Goal: Task Accomplishment & Management: Manage account settings

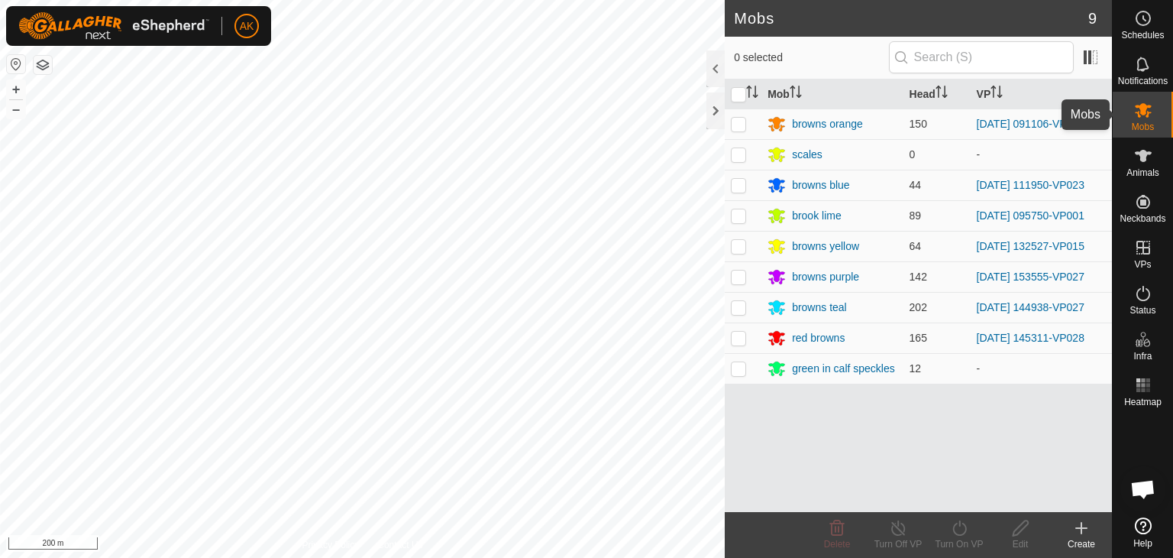
click at [1136, 112] on icon at bounding box center [1143, 110] width 17 height 15
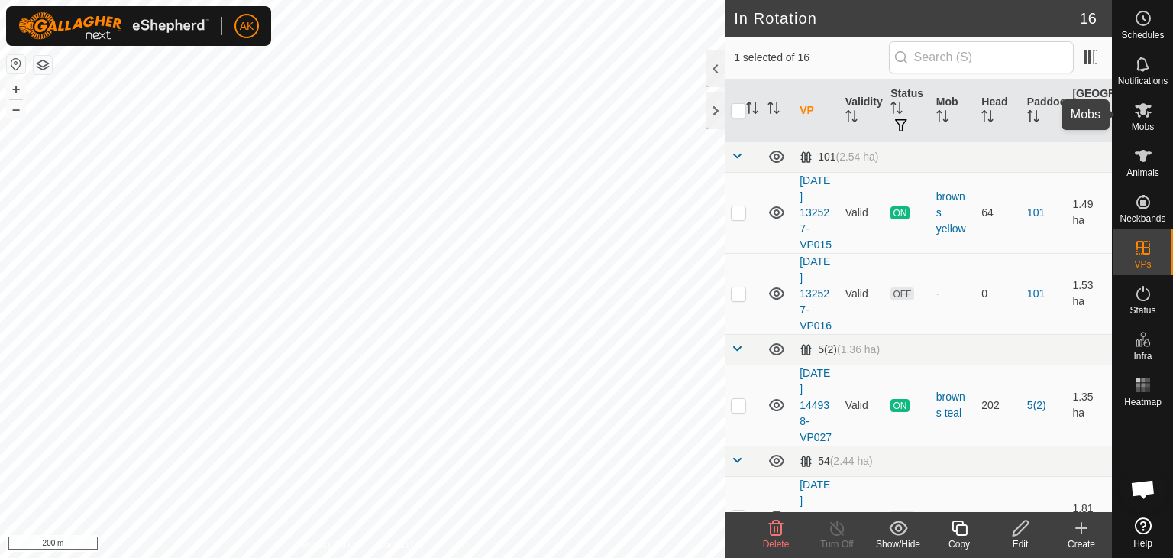
click at [1139, 117] on icon at bounding box center [1143, 110] width 18 height 18
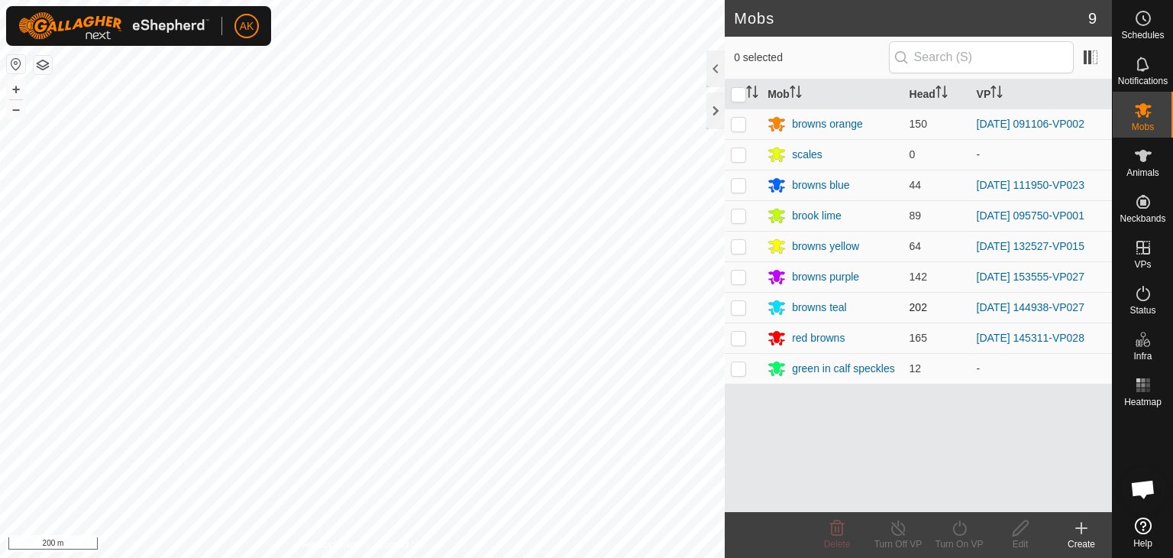
click at [731, 303] on p-checkbox at bounding box center [738, 307] width 15 height 12
checkbox input "true"
click at [946, 529] on turn-on-svg-icon at bounding box center [959, 528] width 61 height 18
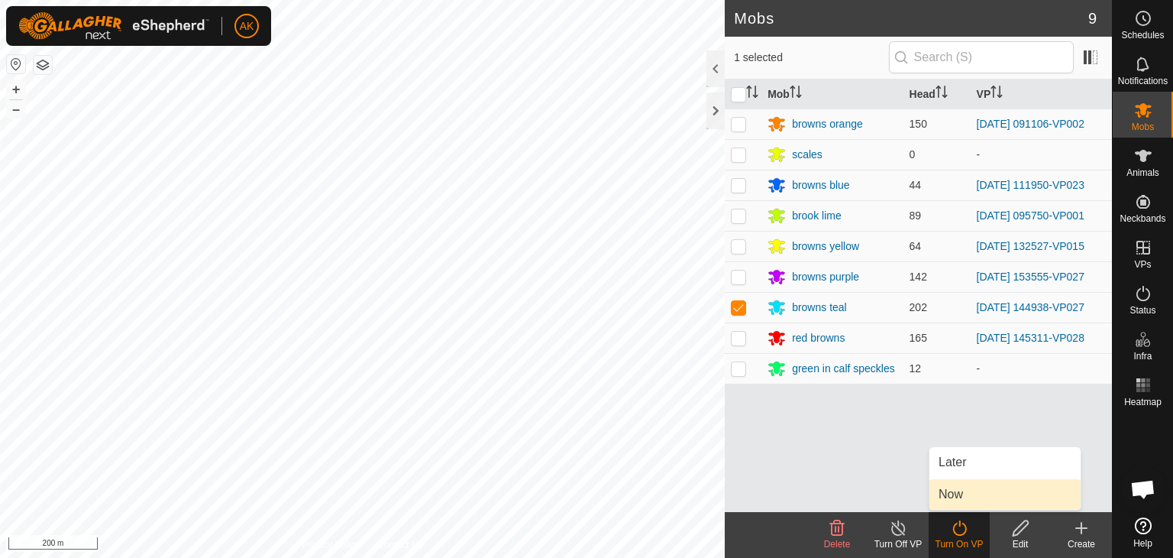
click at [958, 487] on link "Now" at bounding box center [1004, 494] width 151 height 31
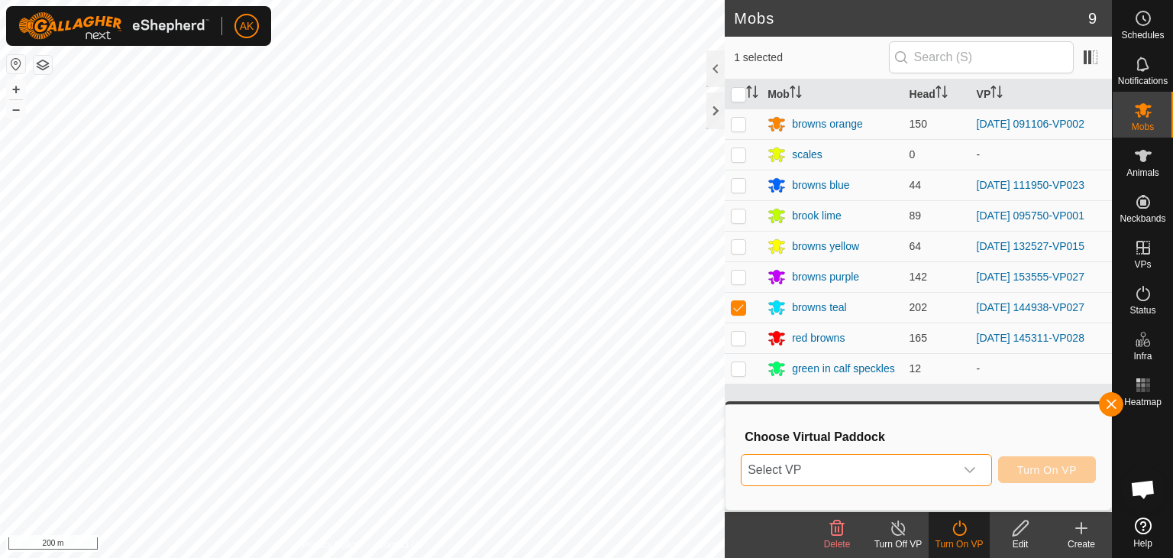
click at [858, 461] on span "Select VP" at bounding box center [848, 469] width 213 height 31
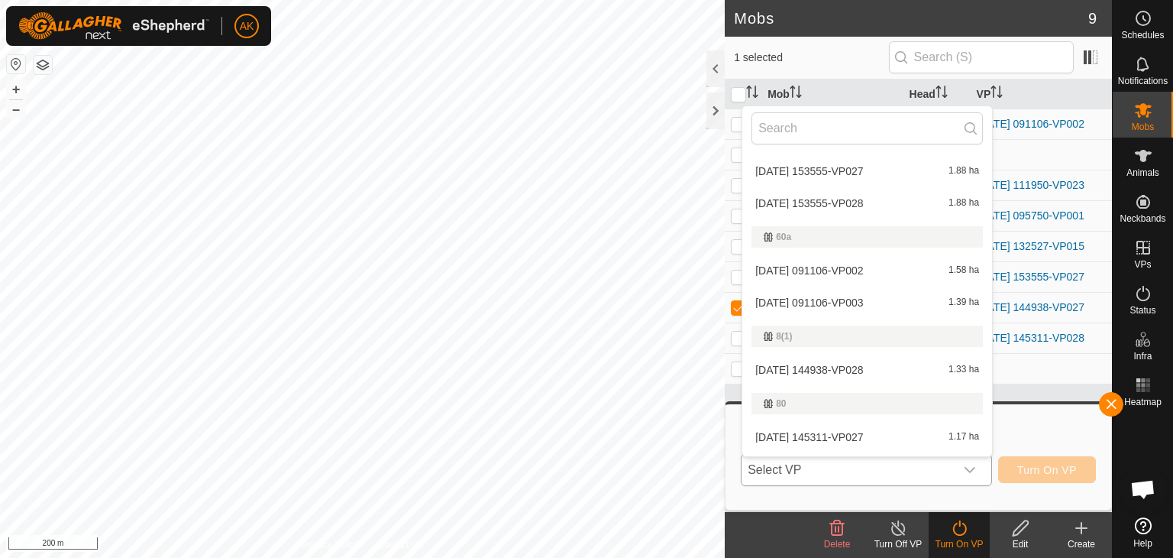
scroll to position [229, 0]
click at [819, 365] on li "[DATE] 144938-VP028 1.33 ha" at bounding box center [867, 369] width 250 height 31
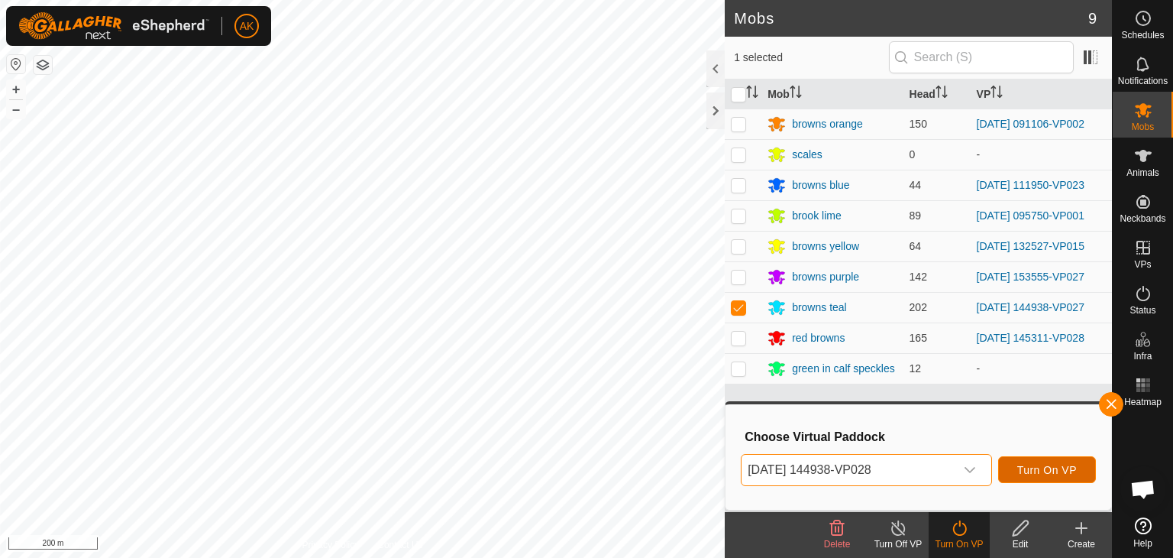
click at [1035, 473] on span "Turn On VP" at bounding box center [1047, 470] width 60 height 12
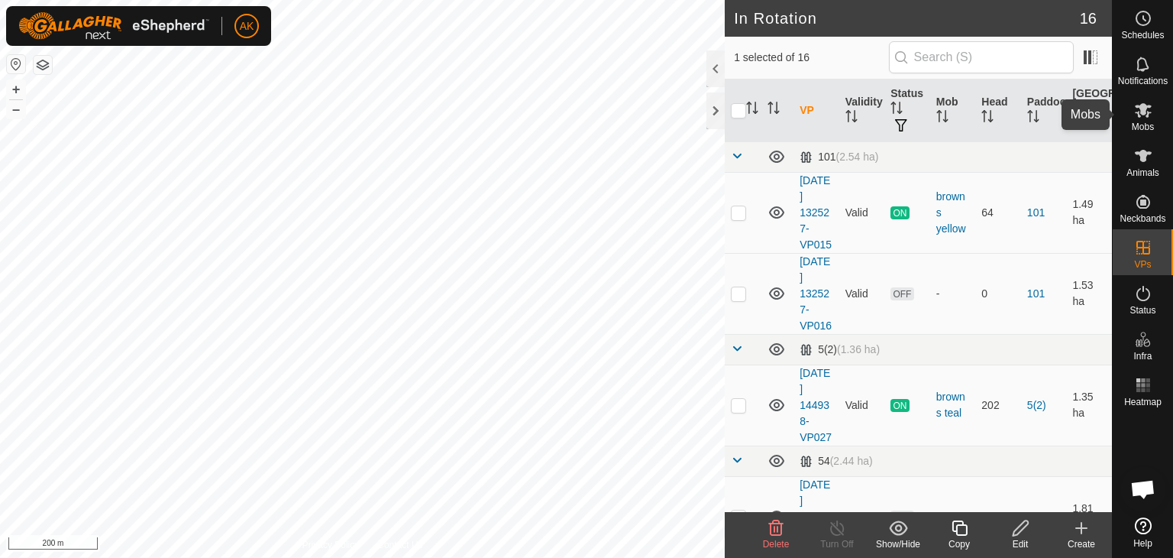
click at [1142, 123] on span "Mobs" at bounding box center [1143, 126] width 22 height 9
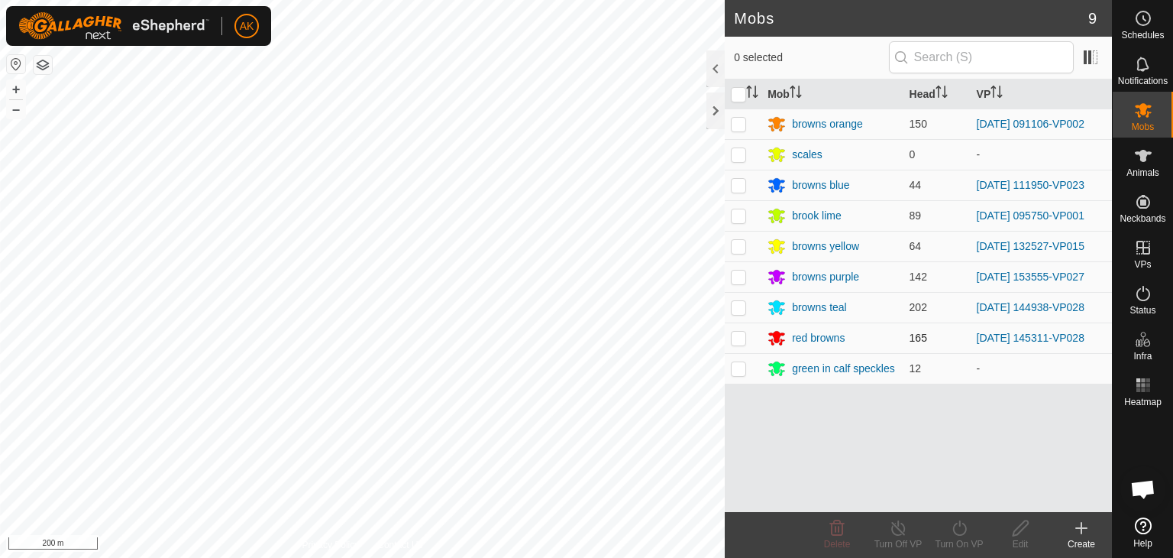
click at [741, 342] on p-checkbox at bounding box center [738, 337] width 15 height 12
checkbox input "true"
click at [959, 525] on icon at bounding box center [959, 527] width 14 height 15
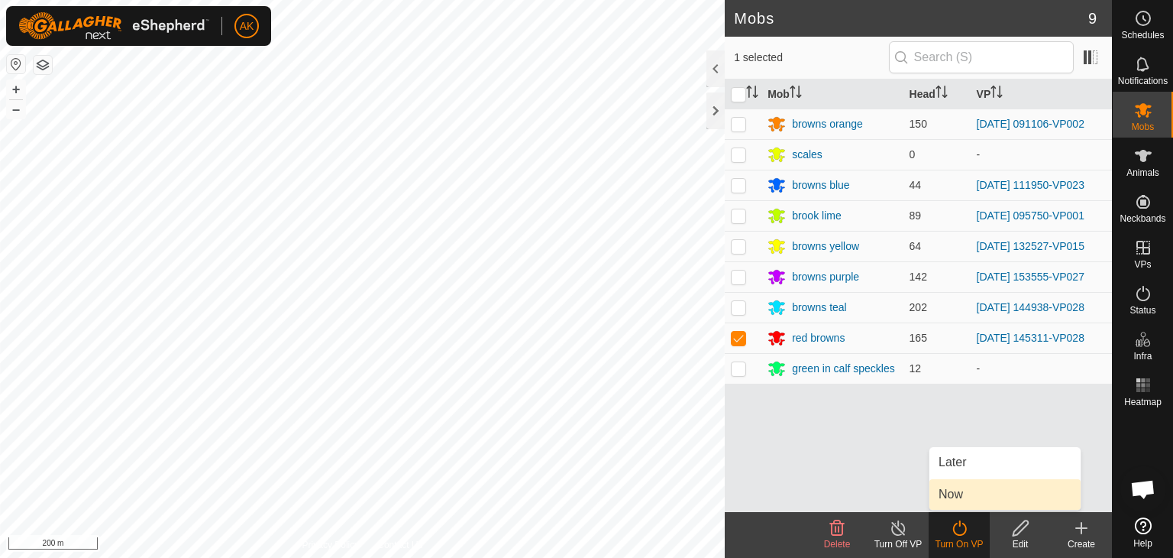
click at [950, 489] on link "Now" at bounding box center [1004, 494] width 151 height 31
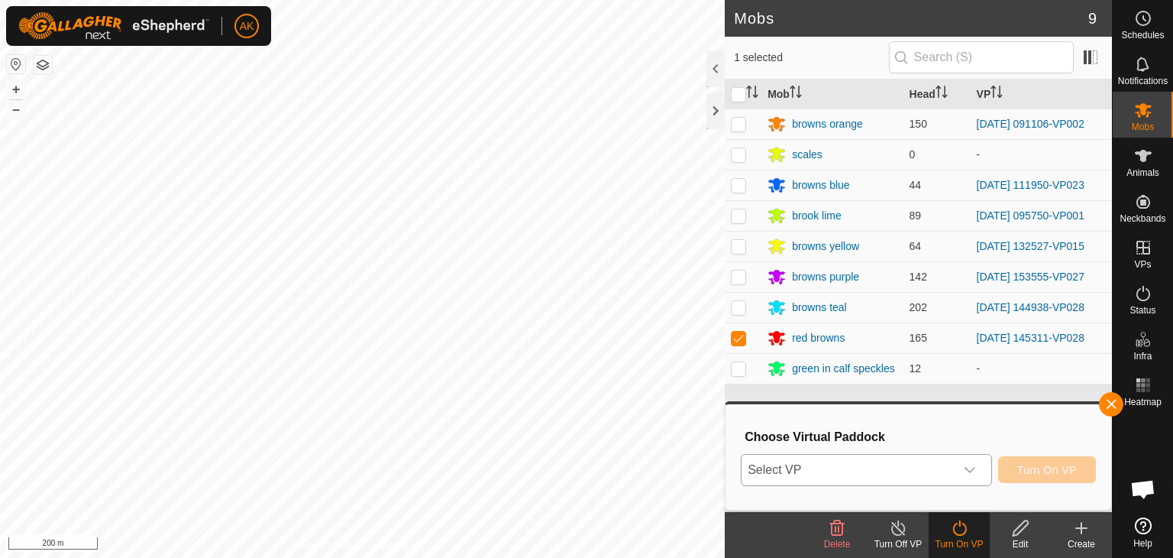
click at [892, 471] on span "Select VP" at bounding box center [848, 469] width 213 height 31
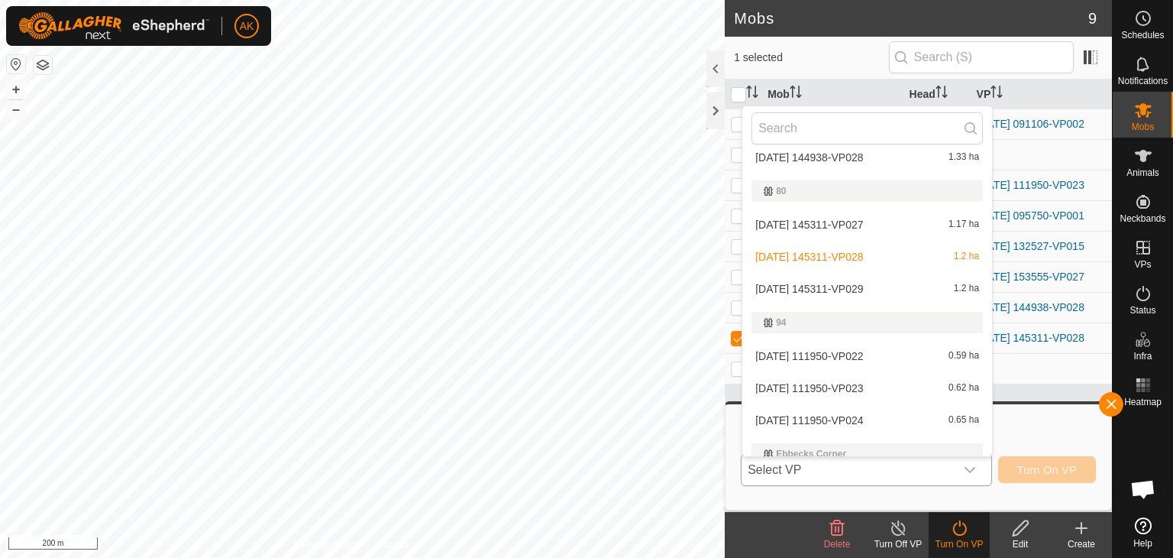
scroll to position [458, 0]
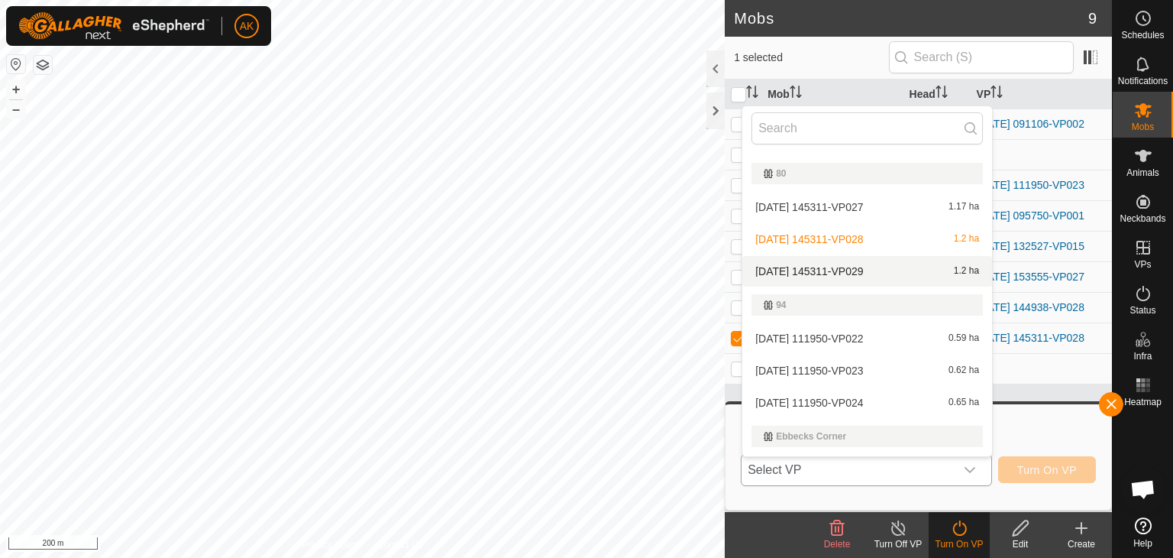
click at [819, 269] on li "[DATE] 145311-VP029 1.2 ha" at bounding box center [867, 271] width 250 height 31
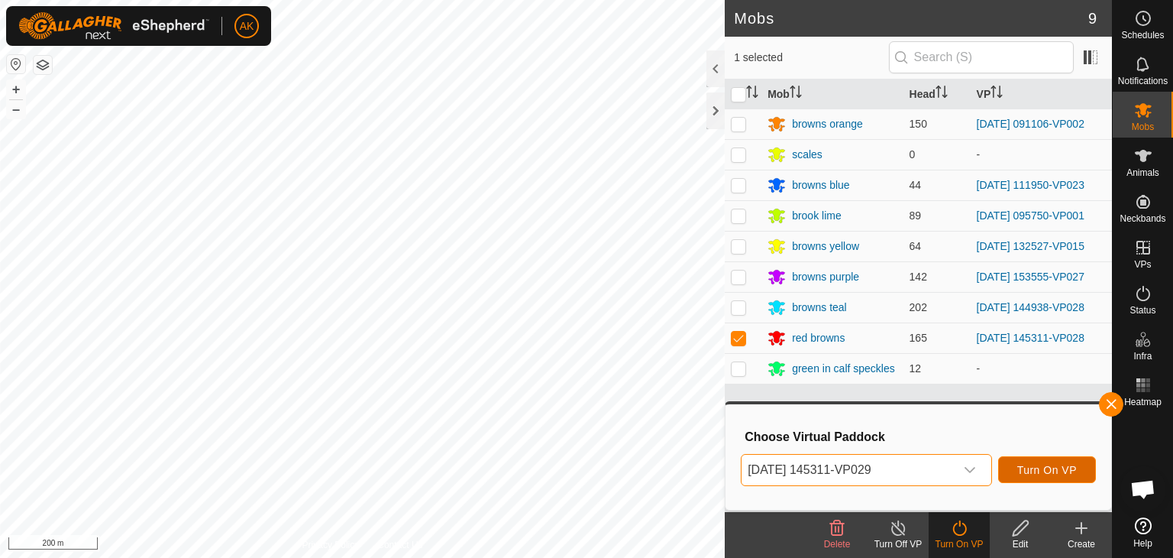
click at [1036, 471] on span "Turn On VP" at bounding box center [1047, 470] width 60 height 12
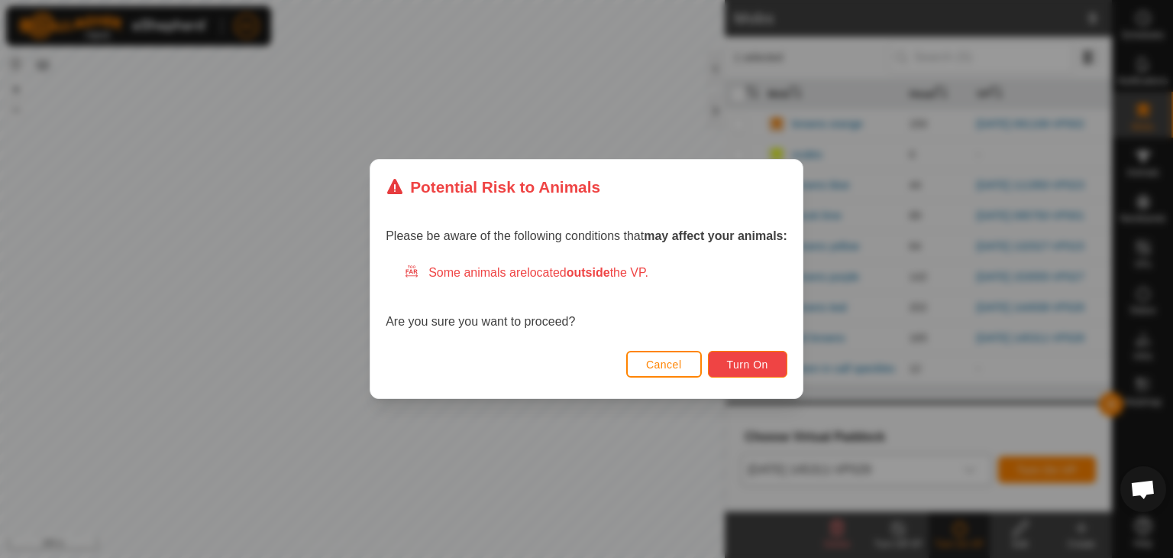
click at [742, 362] on span "Turn On" at bounding box center [747, 364] width 41 height 12
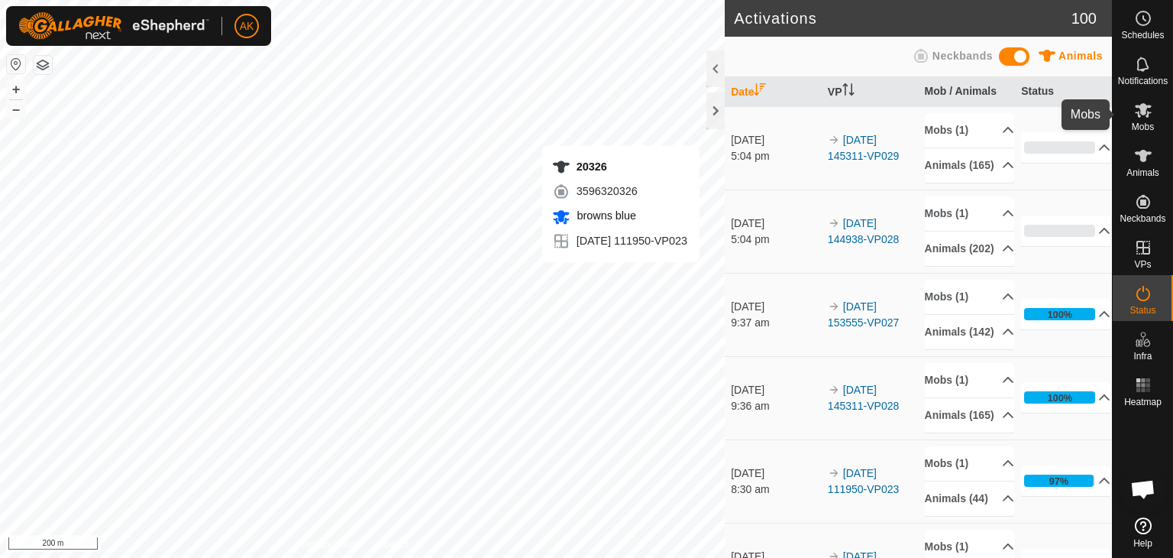
click at [1147, 114] on icon at bounding box center [1143, 110] width 17 height 15
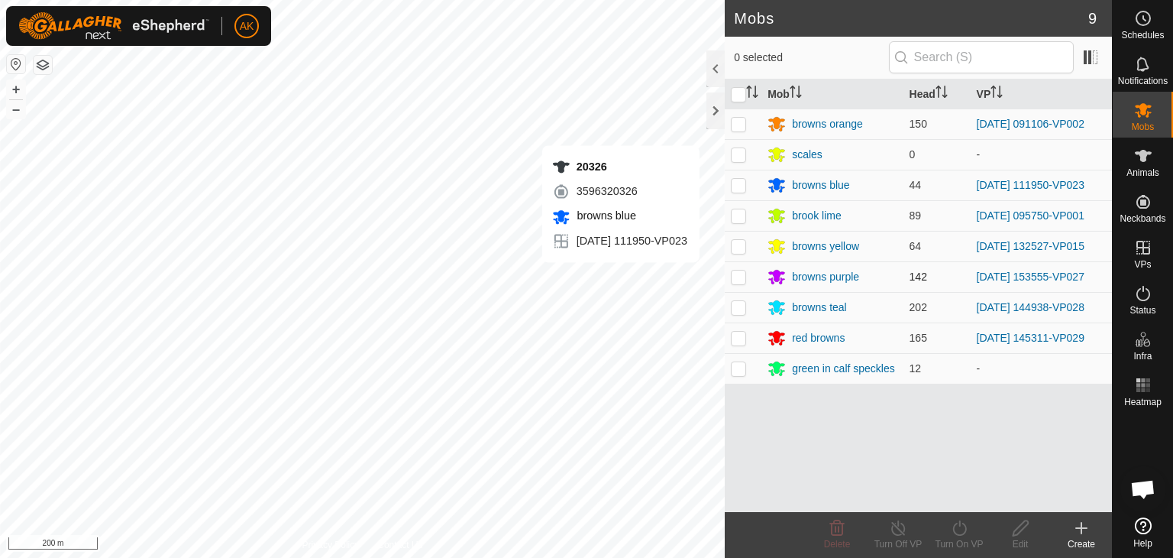
click at [740, 277] on p-checkbox at bounding box center [738, 276] width 15 height 12
checkbox input "true"
click at [960, 537] on div "Turn On VP" at bounding box center [959, 544] width 61 height 14
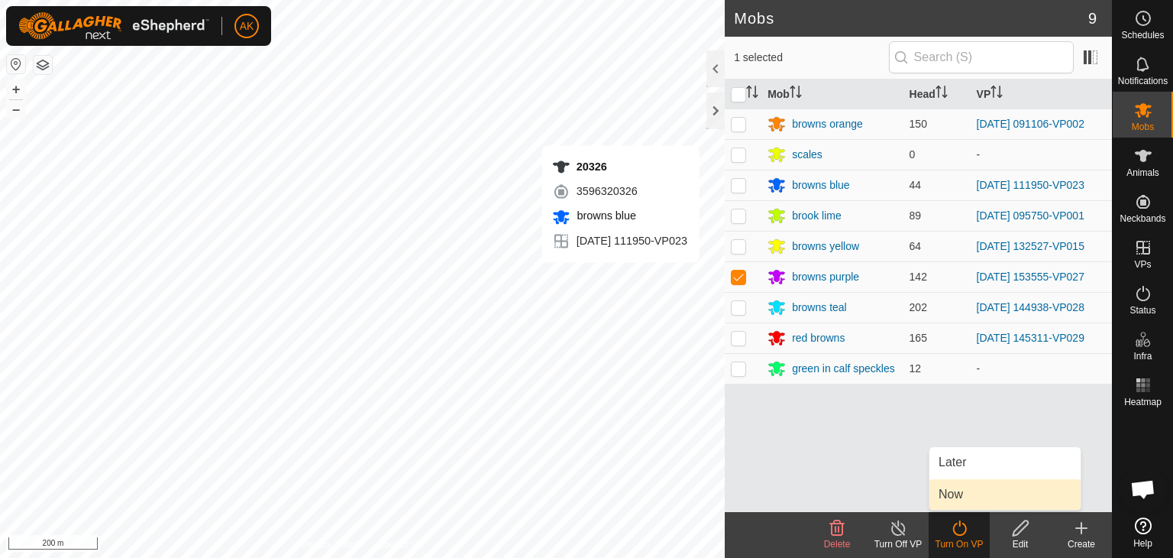
click at [953, 490] on link "Now" at bounding box center [1004, 494] width 151 height 31
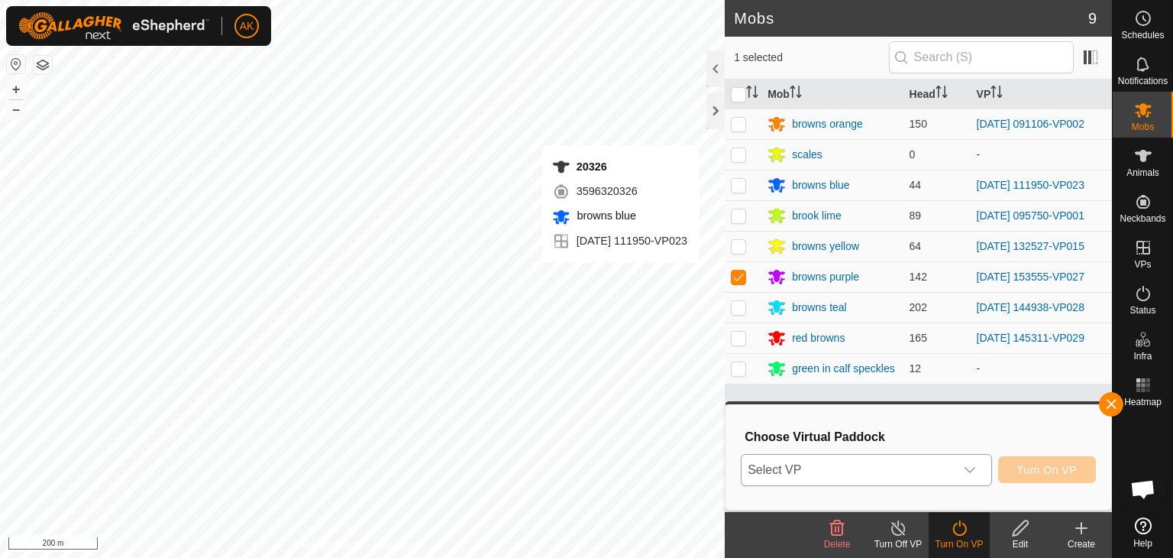
click at [914, 476] on span "Select VP" at bounding box center [848, 469] width 213 height 31
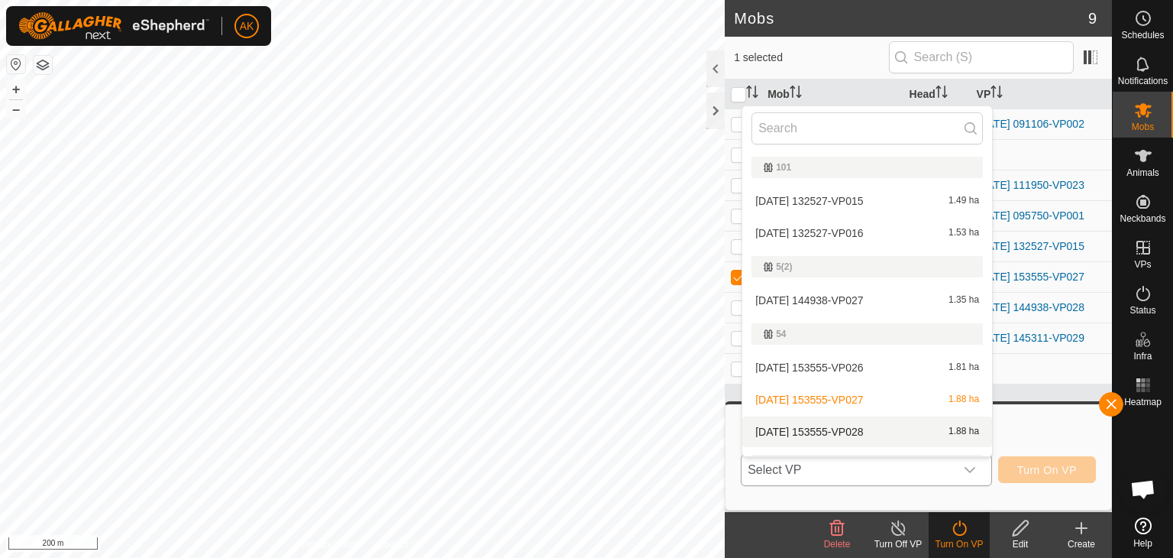
click at [853, 432] on li "[DATE] 153555-VP028 1.88 ha" at bounding box center [867, 431] width 250 height 31
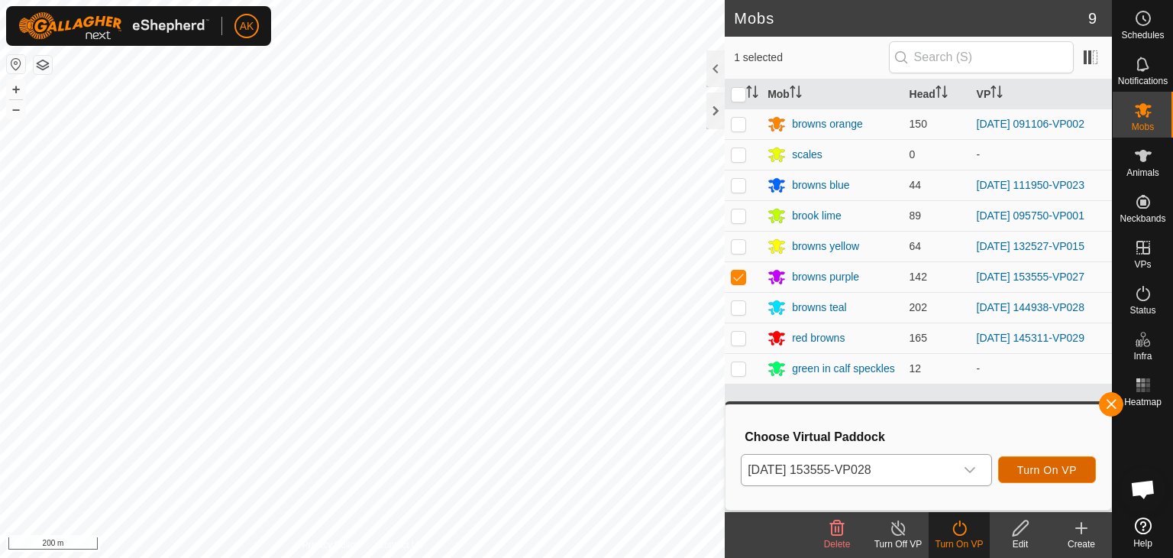
click at [1036, 477] on button "Turn On VP" at bounding box center [1047, 469] width 98 height 27
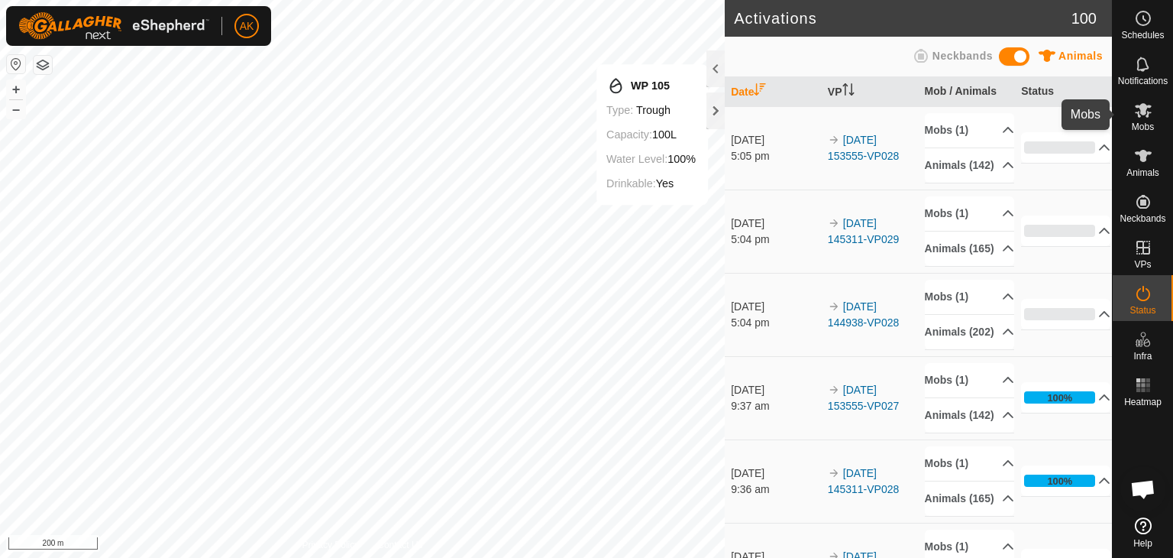
click at [1142, 112] on icon at bounding box center [1143, 110] width 17 height 15
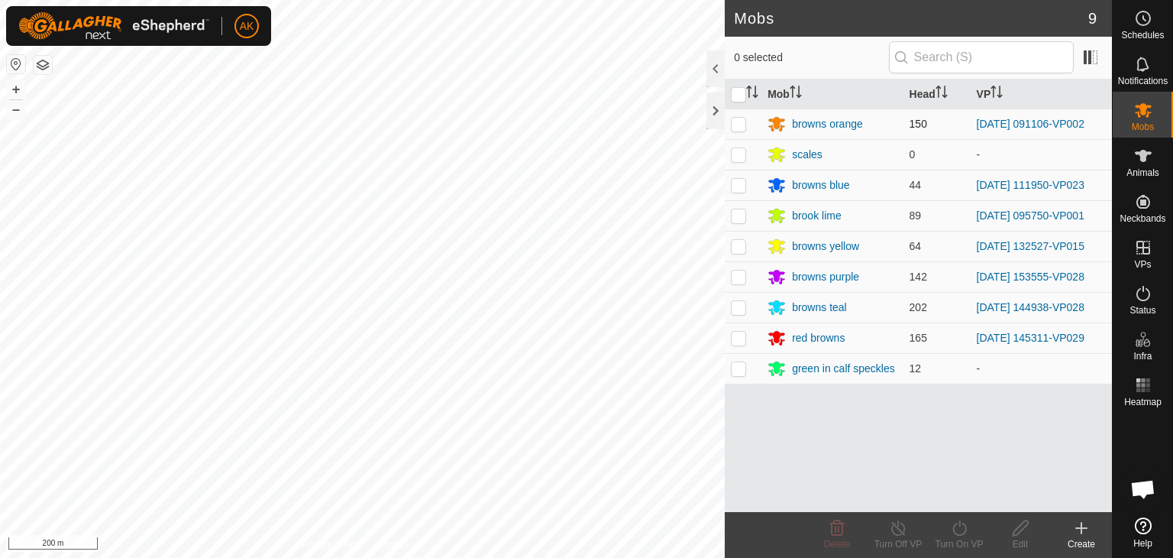
click at [739, 128] on p-checkbox at bounding box center [738, 124] width 15 height 12
checkbox input "true"
click at [954, 522] on icon at bounding box center [959, 528] width 19 height 18
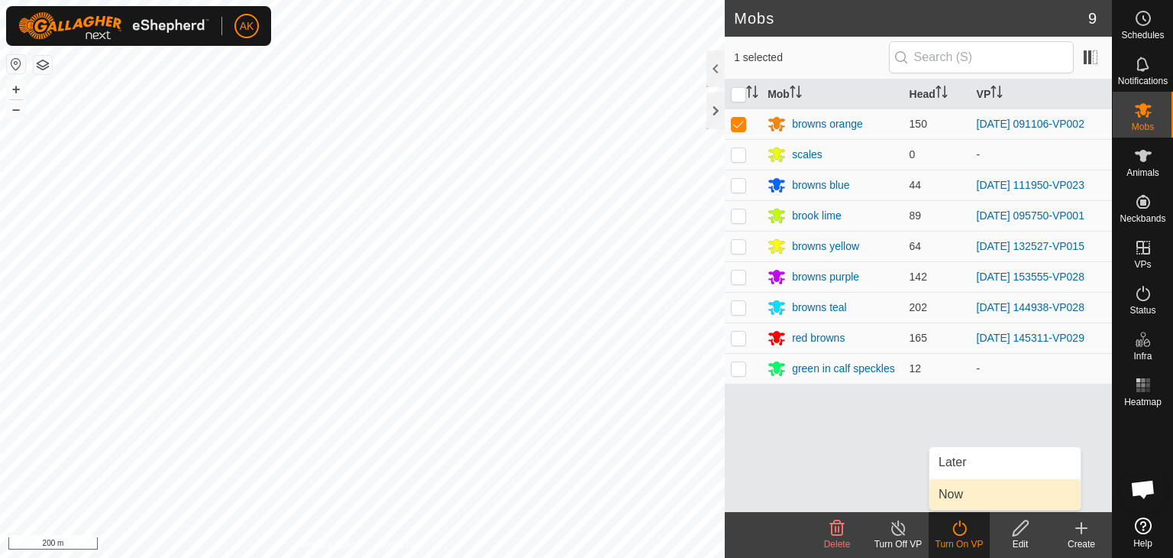
click at [958, 496] on link "Now" at bounding box center [1004, 494] width 151 height 31
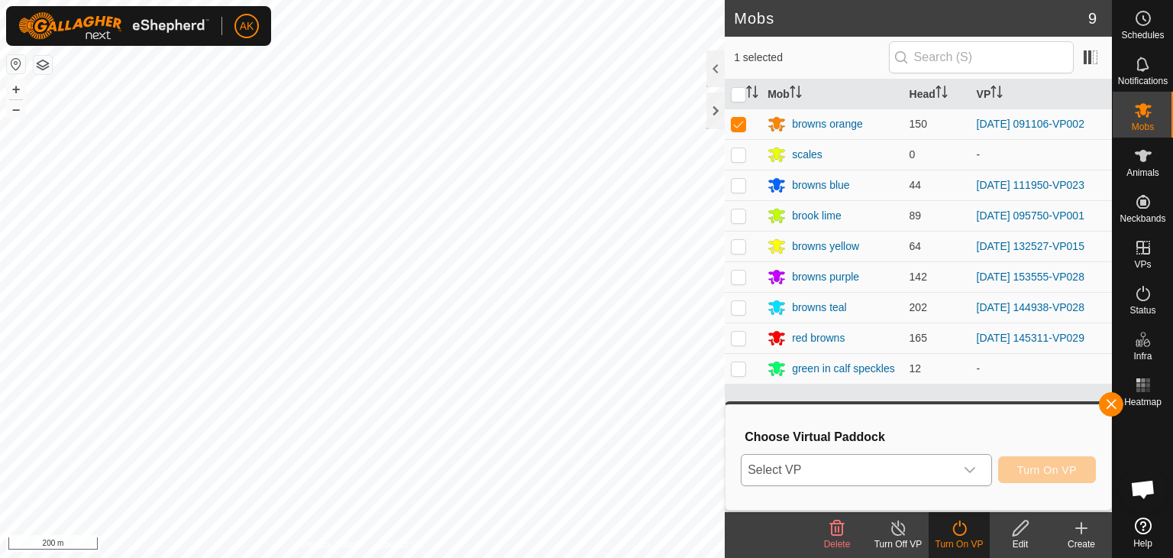
click at [947, 471] on span "Select VP" at bounding box center [848, 469] width 213 height 31
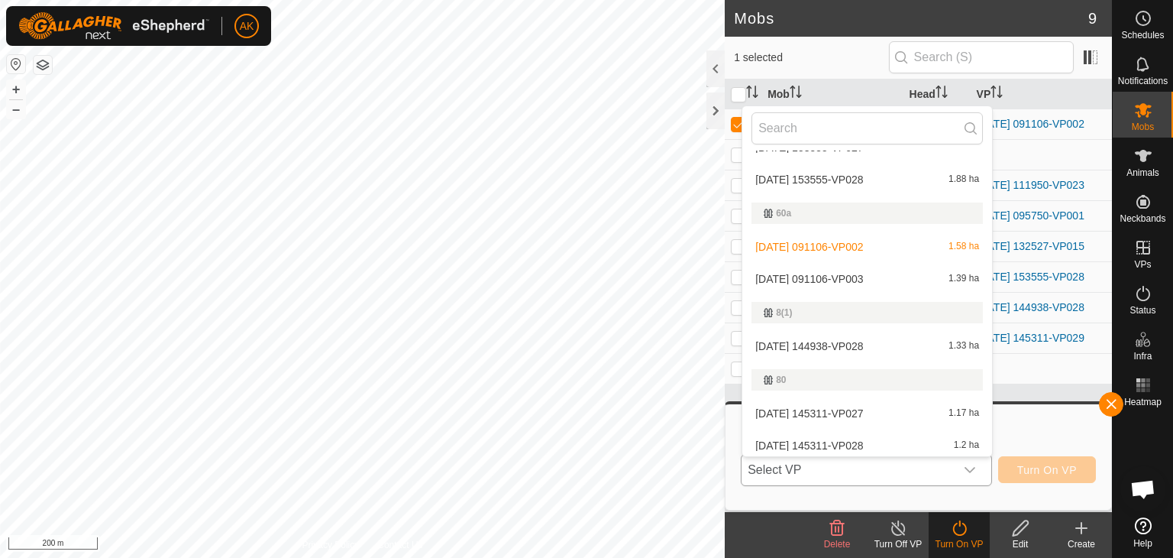
scroll to position [305, 0]
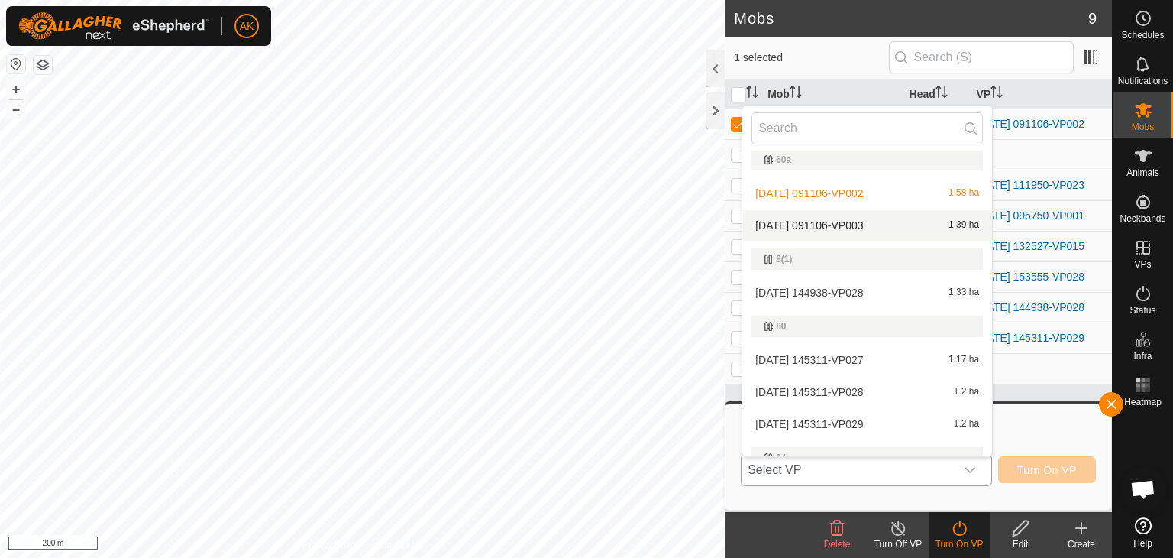
click at [806, 224] on li "[DATE] 091106-VP003 1.39 ha" at bounding box center [867, 225] width 250 height 31
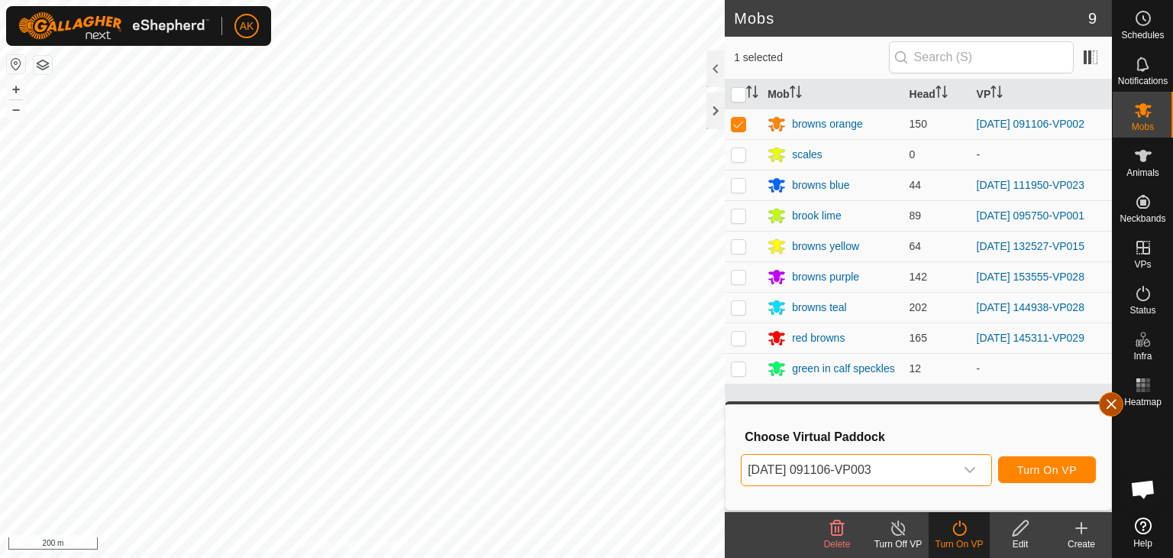
click at [1110, 402] on span "button" at bounding box center [1111, 404] width 12 height 12
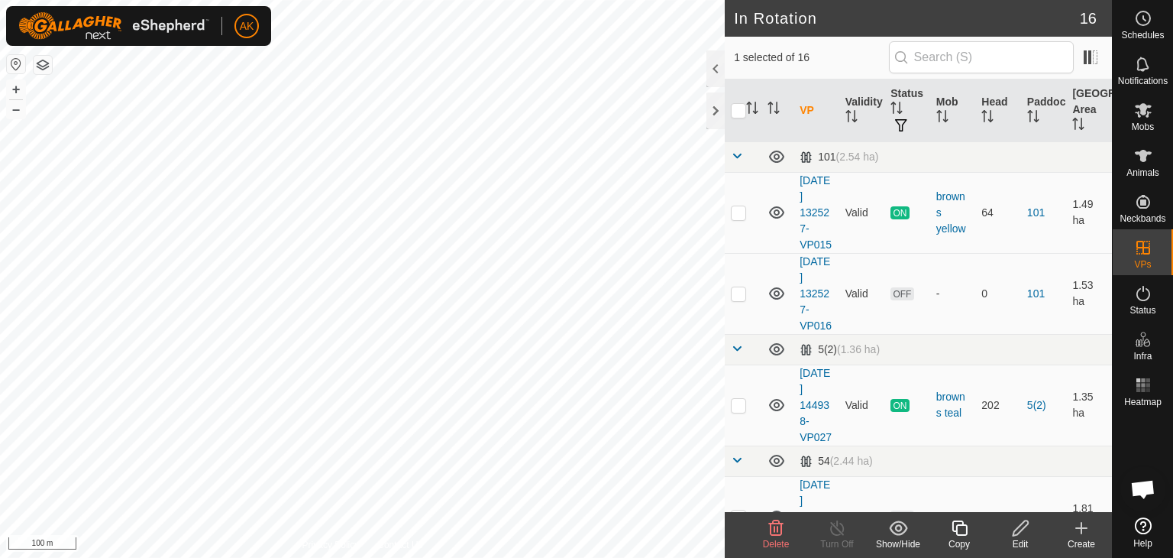
click at [1020, 535] on icon at bounding box center [1020, 528] width 19 height 18
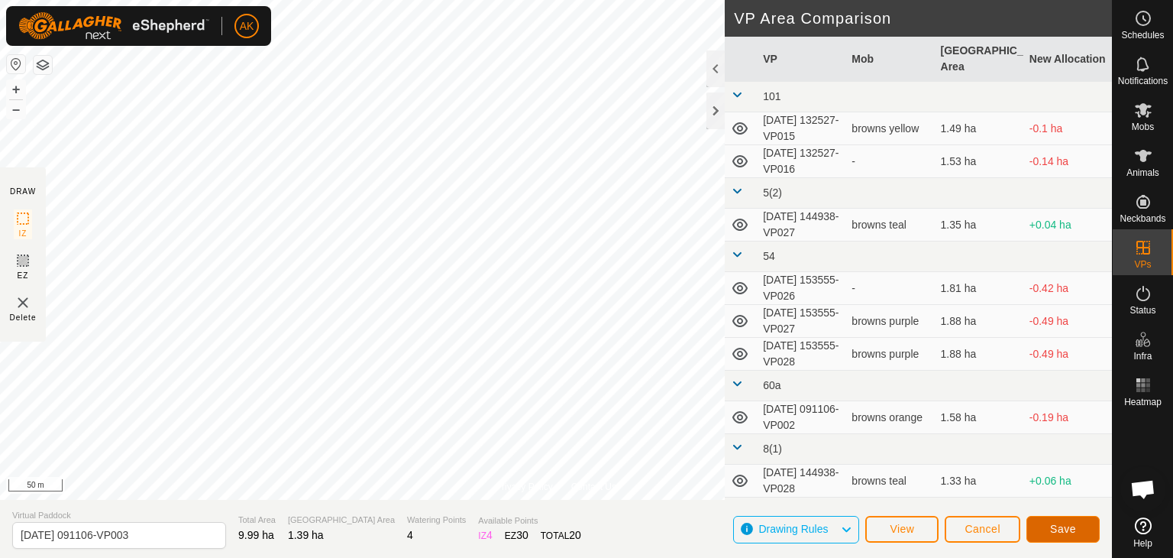
click at [1054, 525] on span "Save" at bounding box center [1063, 528] width 26 height 12
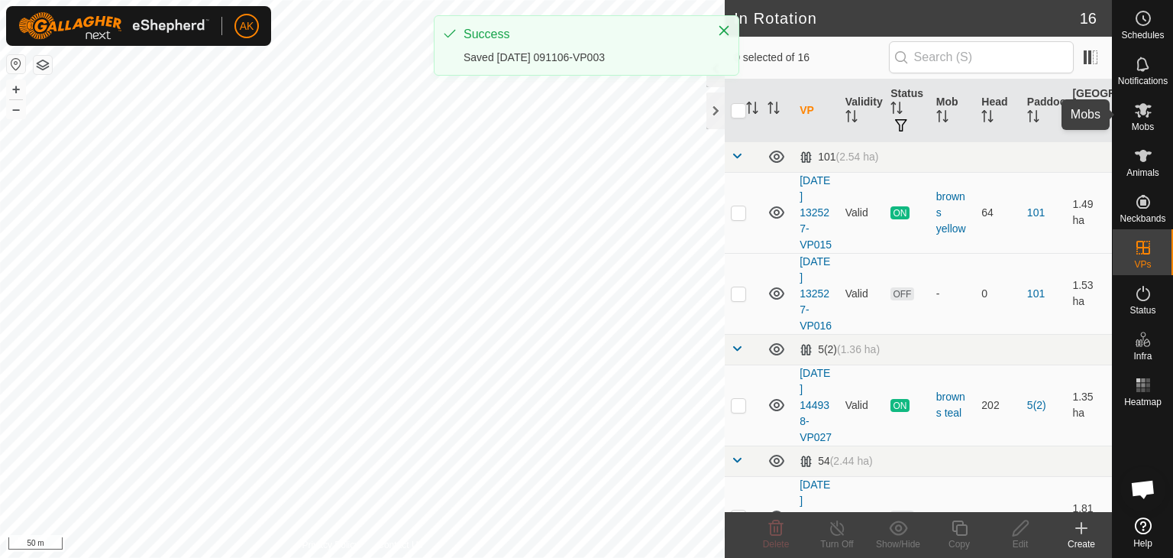
click at [1143, 104] on icon at bounding box center [1143, 110] width 17 height 15
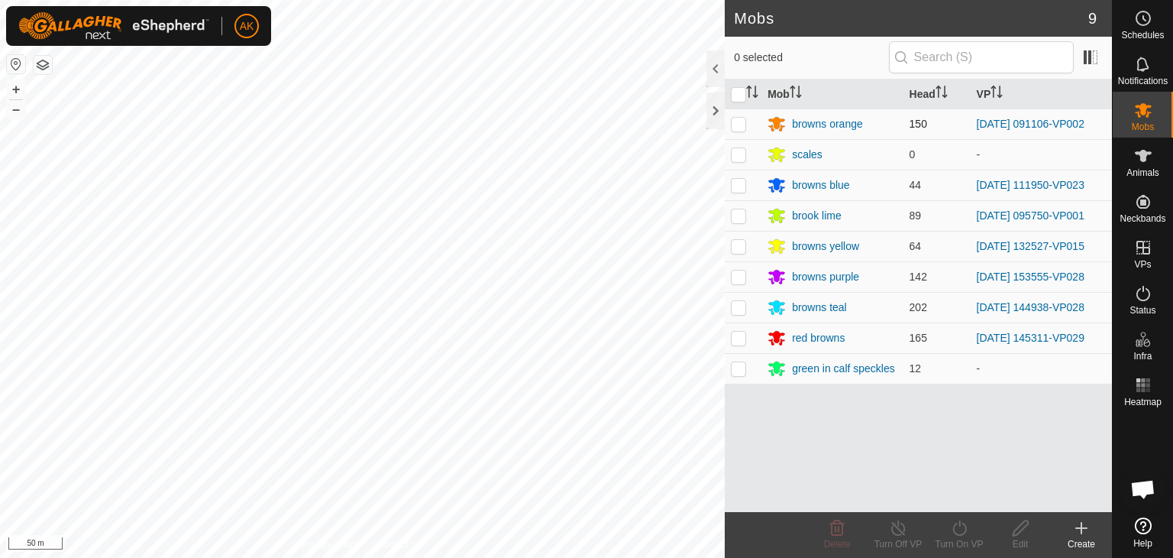
click at [733, 120] on p-checkbox at bounding box center [738, 124] width 15 height 12
checkbox input "true"
click at [949, 526] on turn-on-svg-icon at bounding box center [959, 528] width 61 height 18
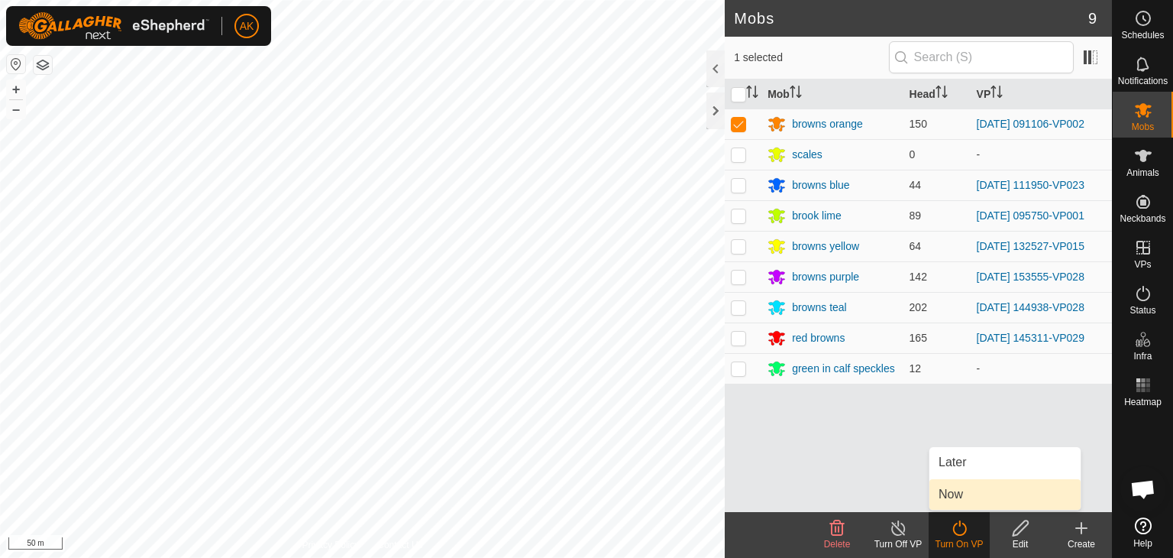
click at [948, 502] on link "Now" at bounding box center [1004, 494] width 151 height 31
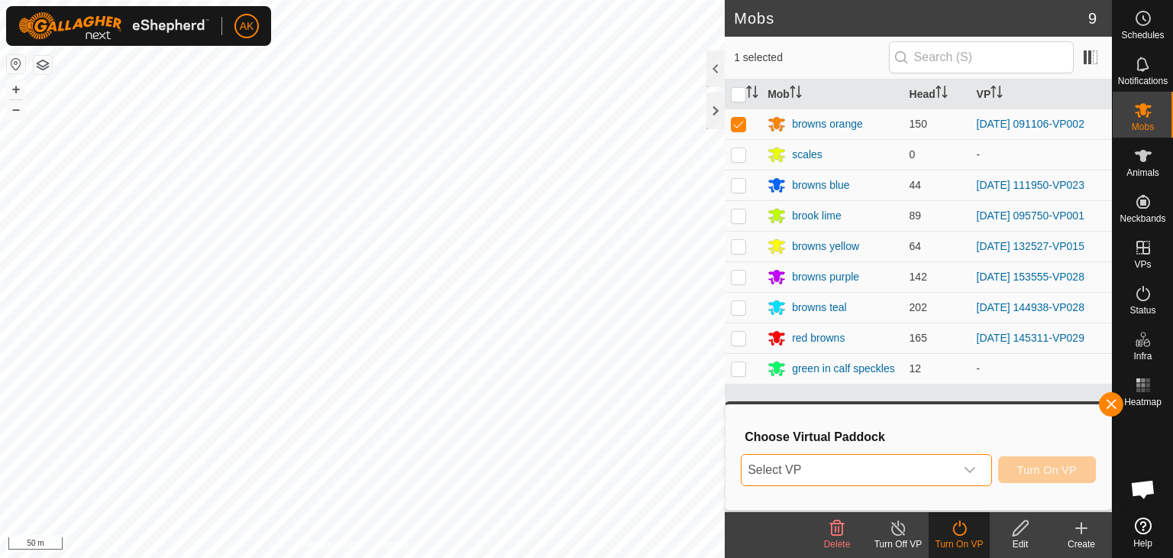
click at [900, 471] on span "Select VP" at bounding box center [848, 469] width 213 height 31
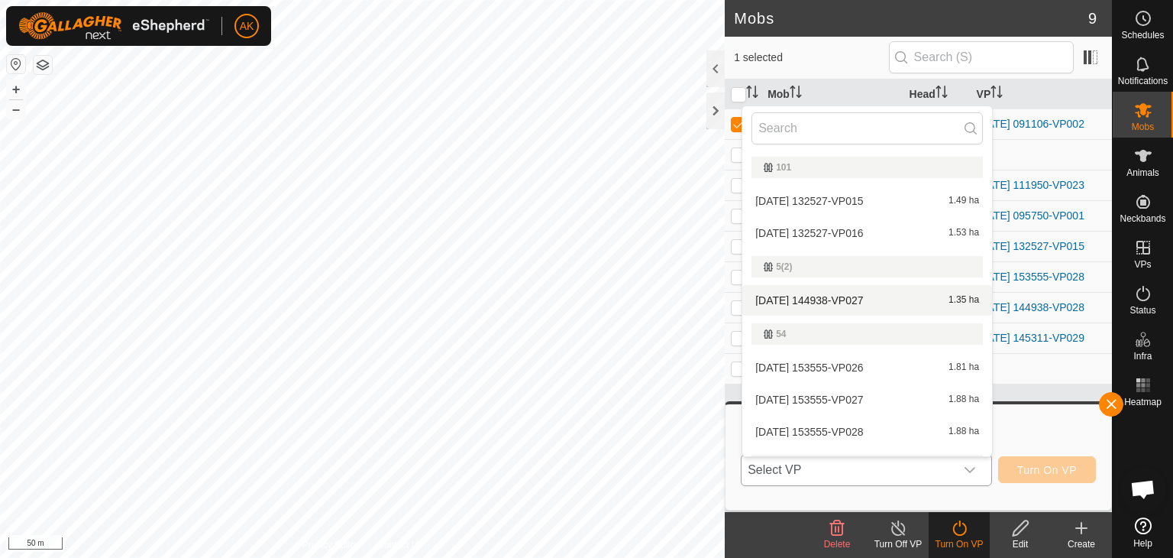
scroll to position [305, 0]
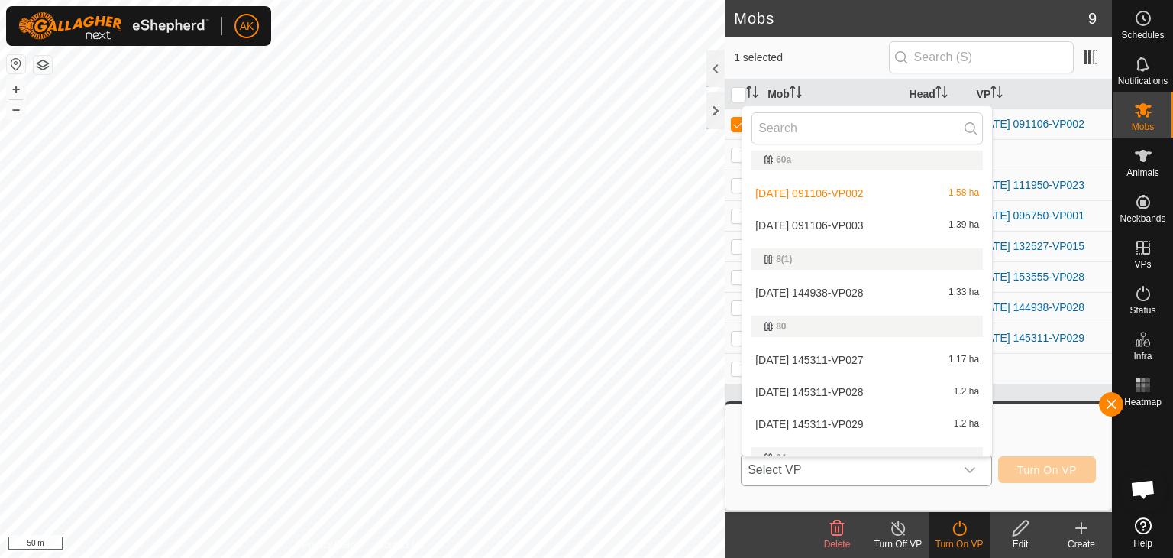
click at [829, 227] on li "[DATE] 091106-VP003 1.39 ha" at bounding box center [867, 225] width 250 height 31
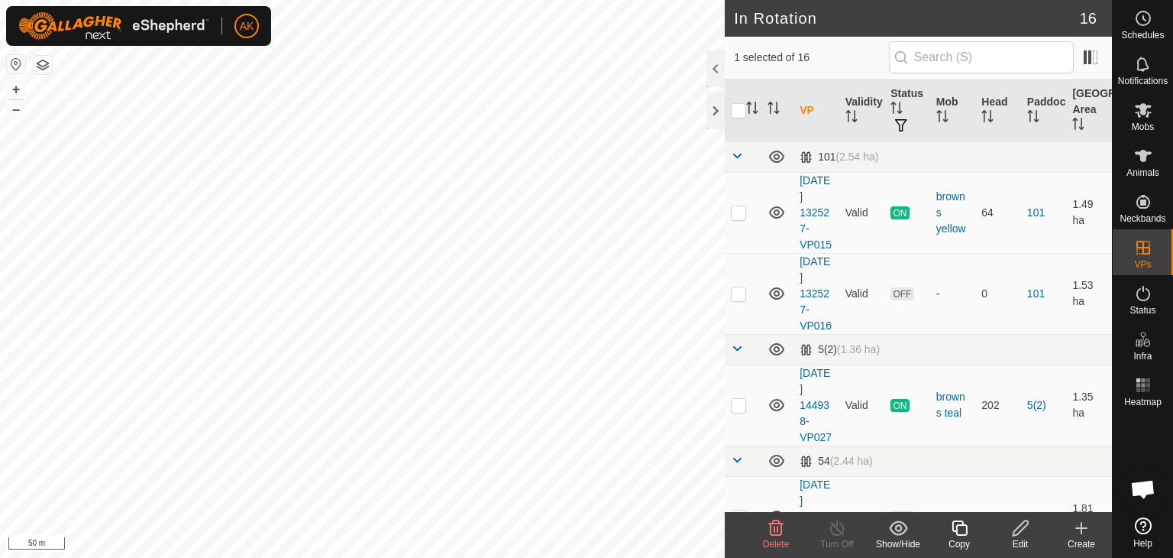
click at [779, 535] on icon at bounding box center [776, 527] width 15 height 15
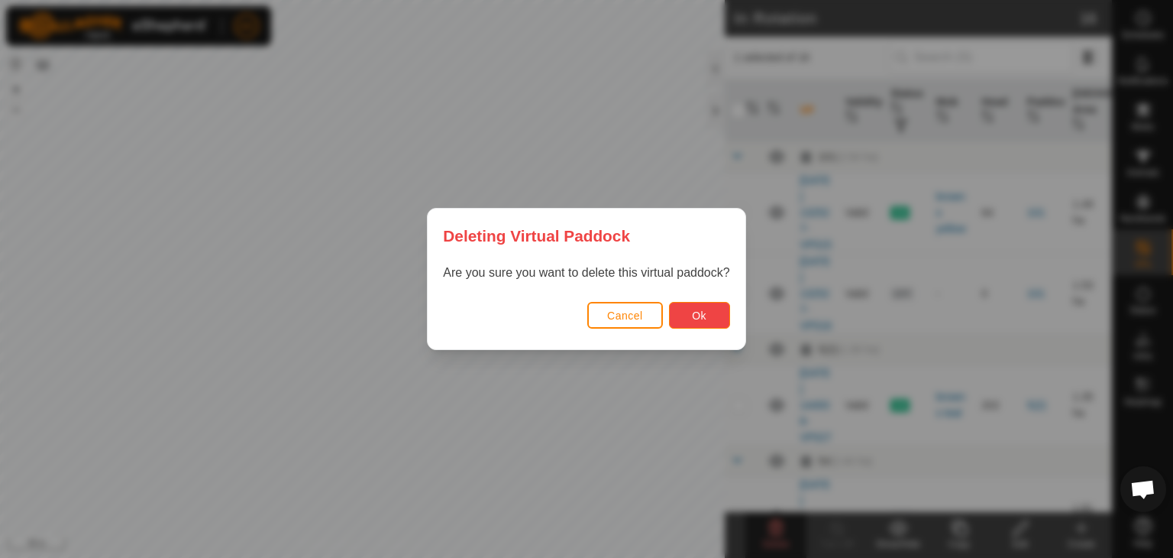
click at [690, 318] on button "Ok" at bounding box center [699, 315] width 61 height 27
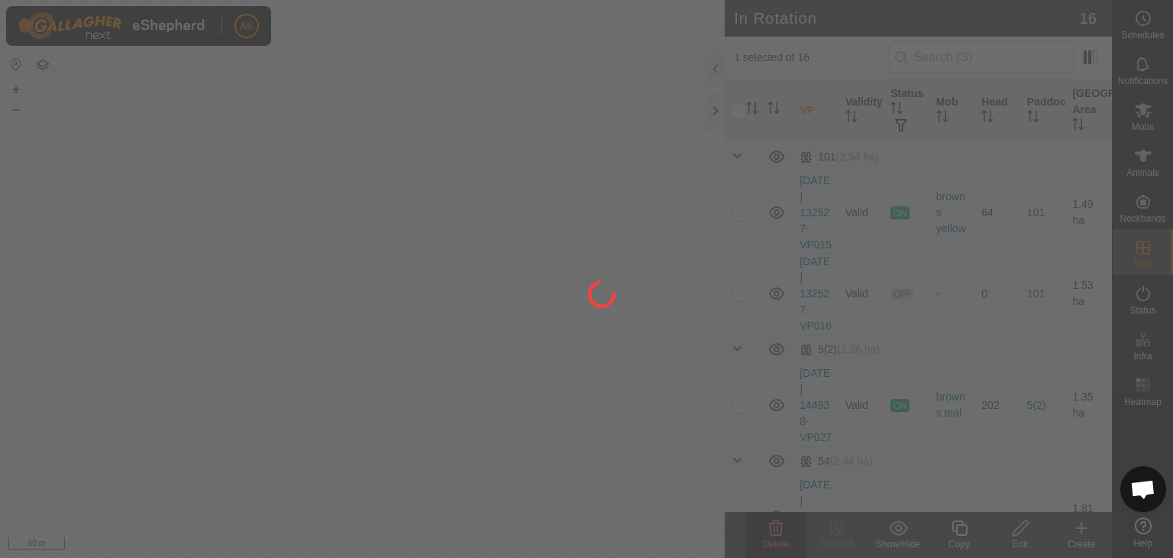
checkbox input "false"
click at [480, 465] on div at bounding box center [586, 279] width 1173 height 558
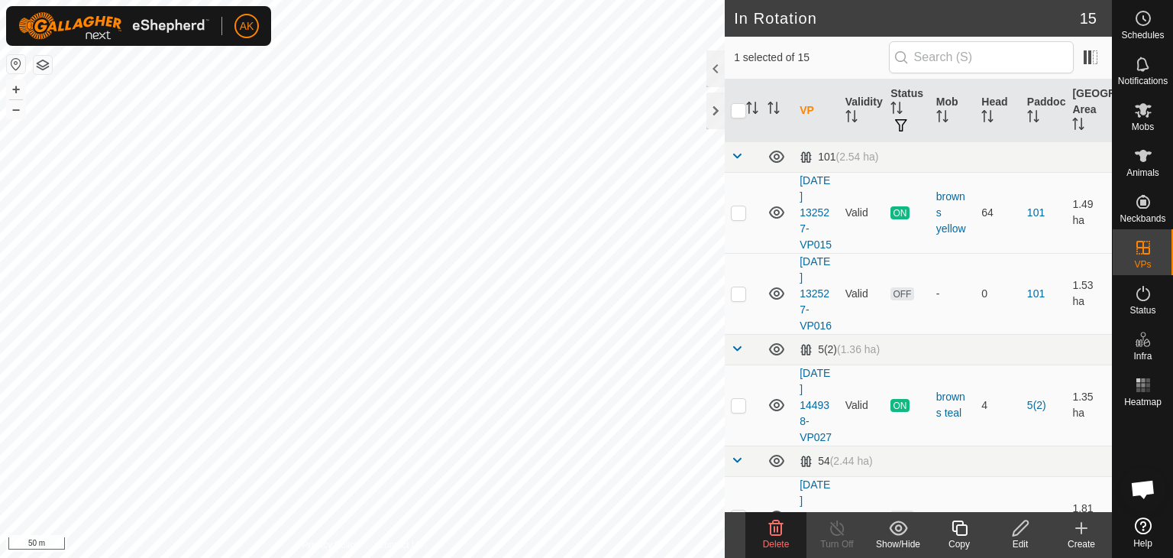
click at [776, 524] on icon at bounding box center [776, 528] width 18 height 18
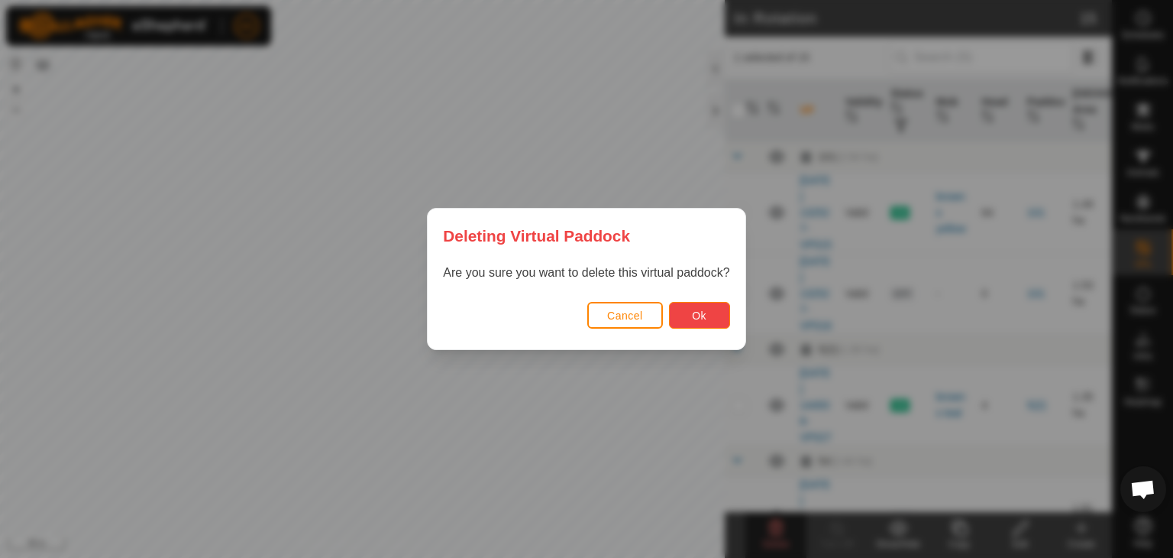
click at [693, 322] on button "Ok" at bounding box center [699, 315] width 61 height 27
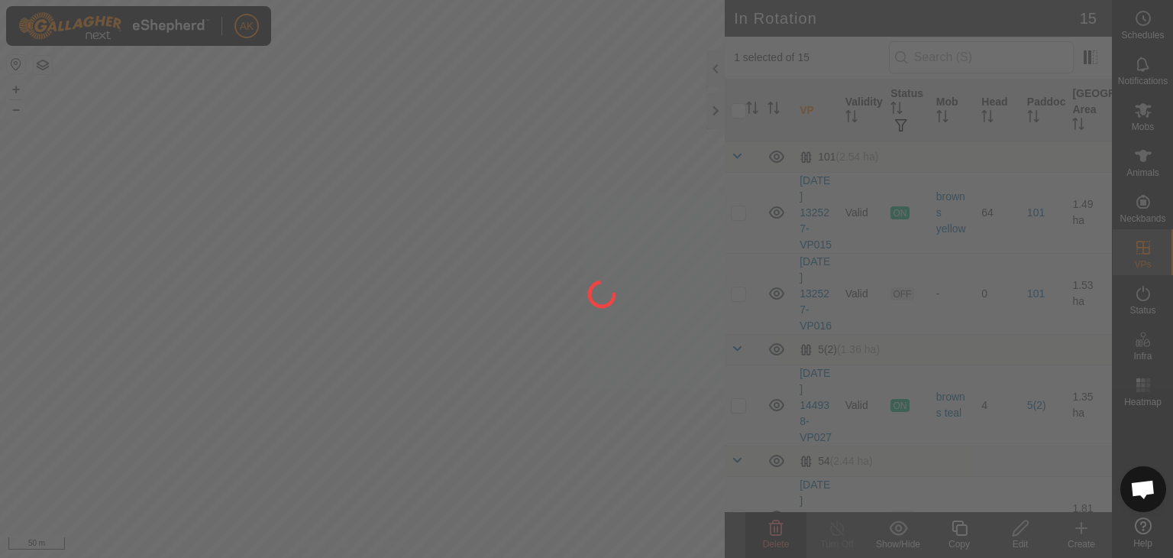
checkbox input "false"
click at [467, 336] on div "AK Schedules Notifications Mobs Animals Neckbands VPs Status Infra Heatmap Help…" at bounding box center [586, 279] width 1173 height 558
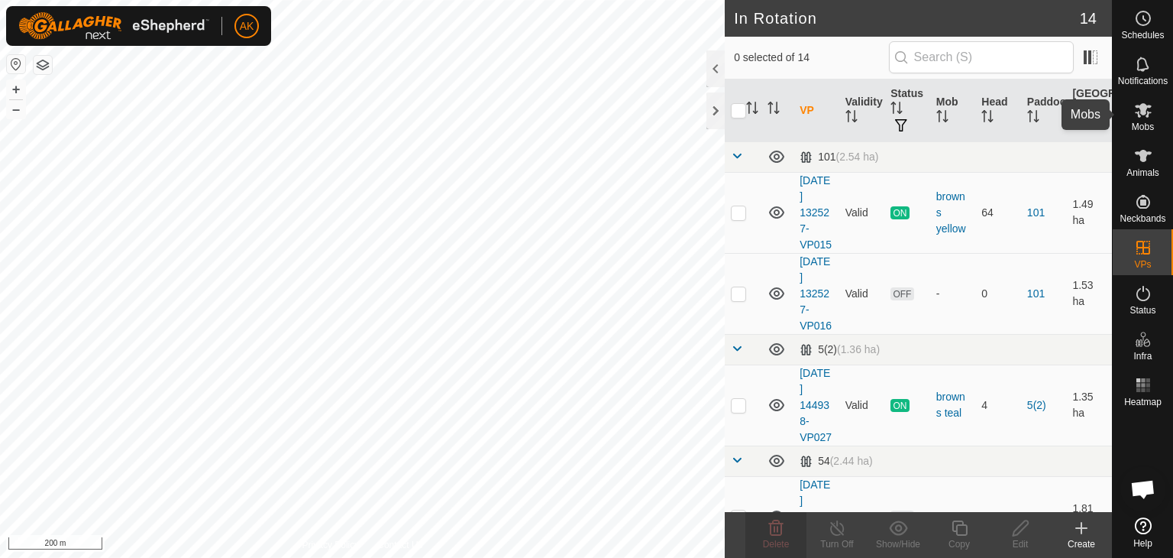
click at [1150, 118] on icon at bounding box center [1143, 110] width 18 height 18
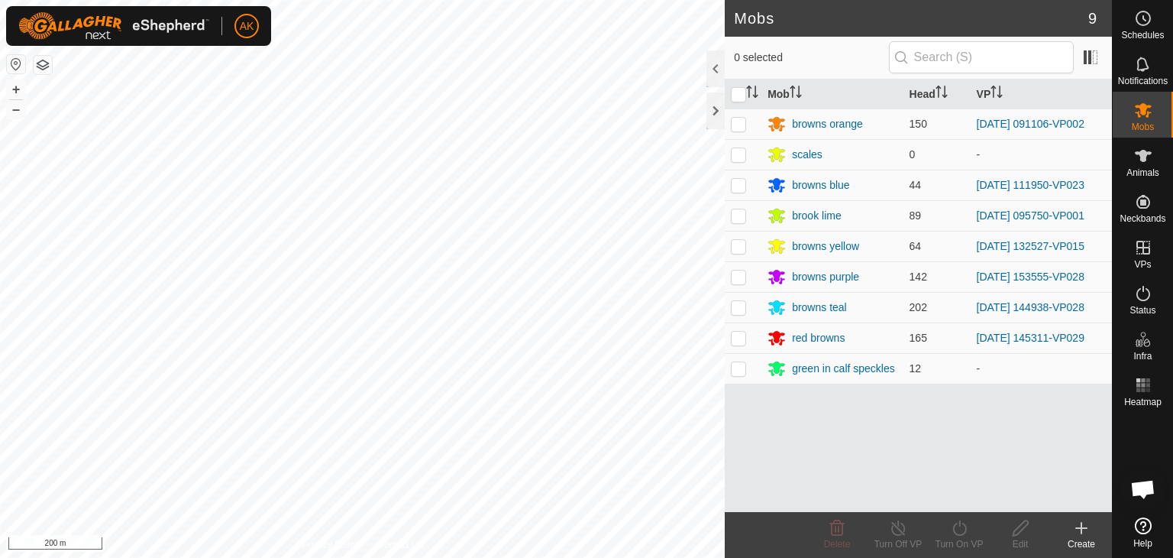
click at [736, 124] on p-checkbox at bounding box center [738, 124] width 15 height 12
checkbox input "true"
click at [974, 524] on turn-on-svg-icon at bounding box center [959, 528] width 61 height 18
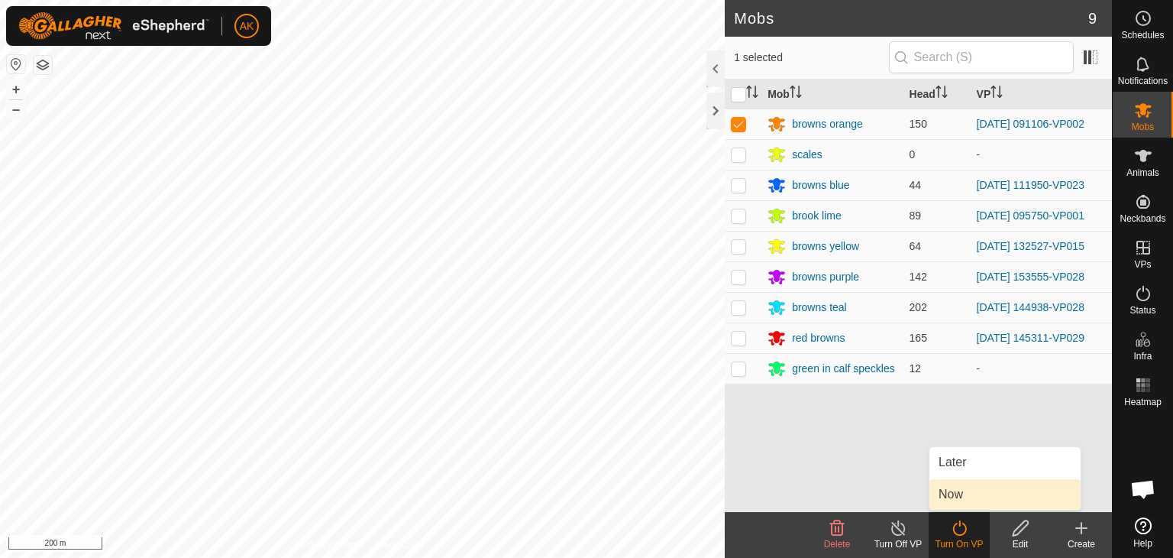
click at [951, 507] on link "Now" at bounding box center [1004, 494] width 151 height 31
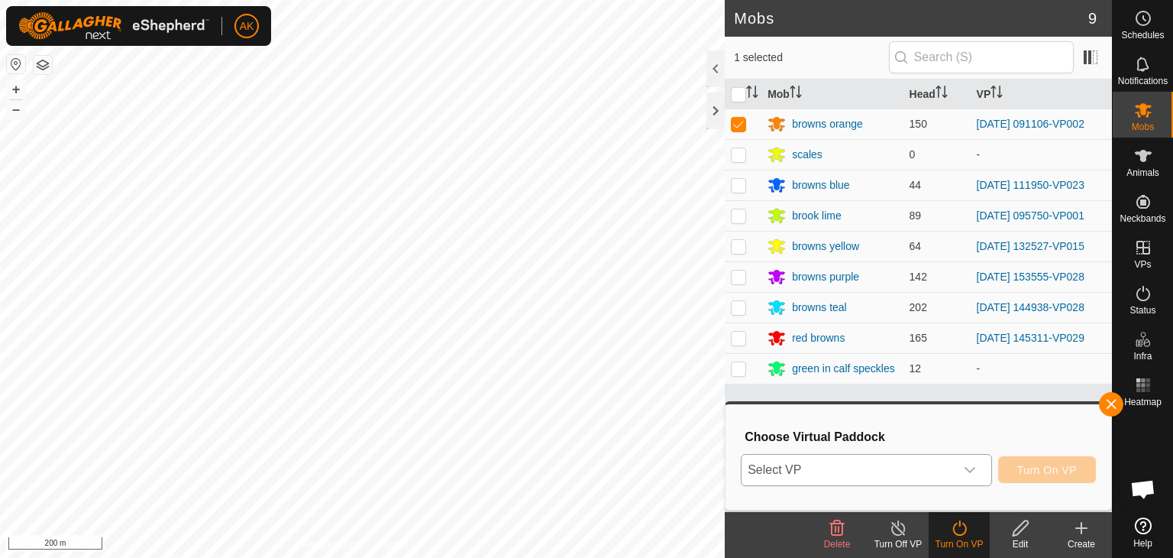
click at [891, 469] on span "Select VP" at bounding box center [848, 469] width 213 height 31
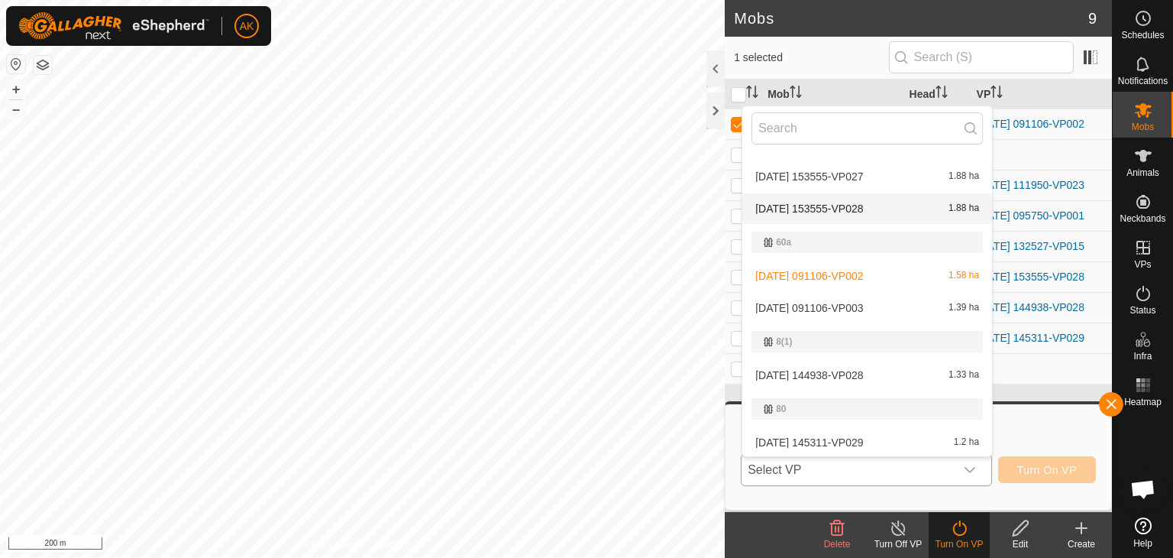
scroll to position [305, 0]
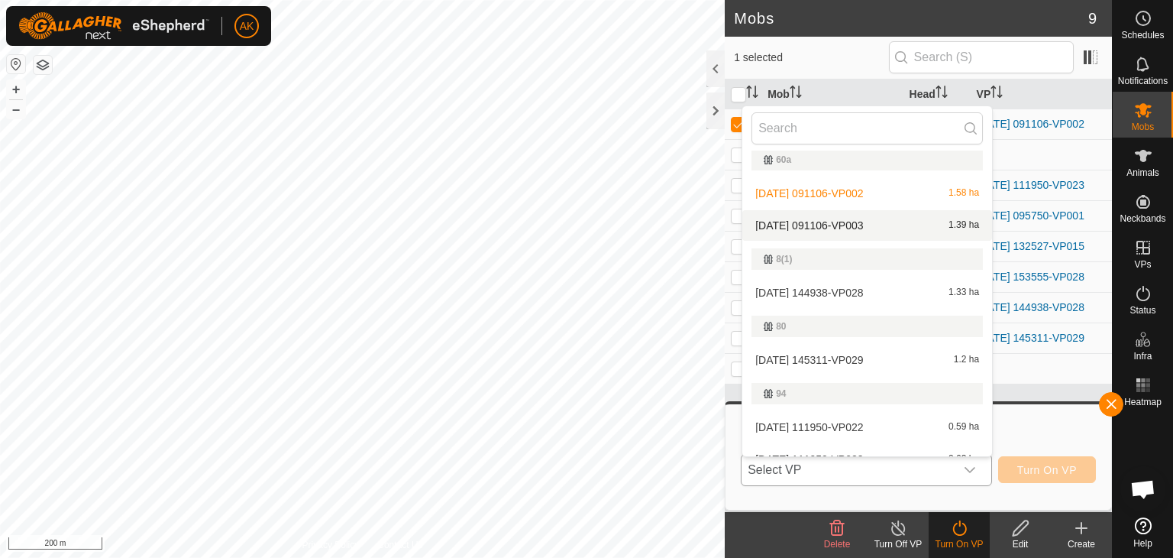
click at [834, 224] on li "[DATE] 091106-VP003 1.39 ha" at bounding box center [867, 225] width 250 height 31
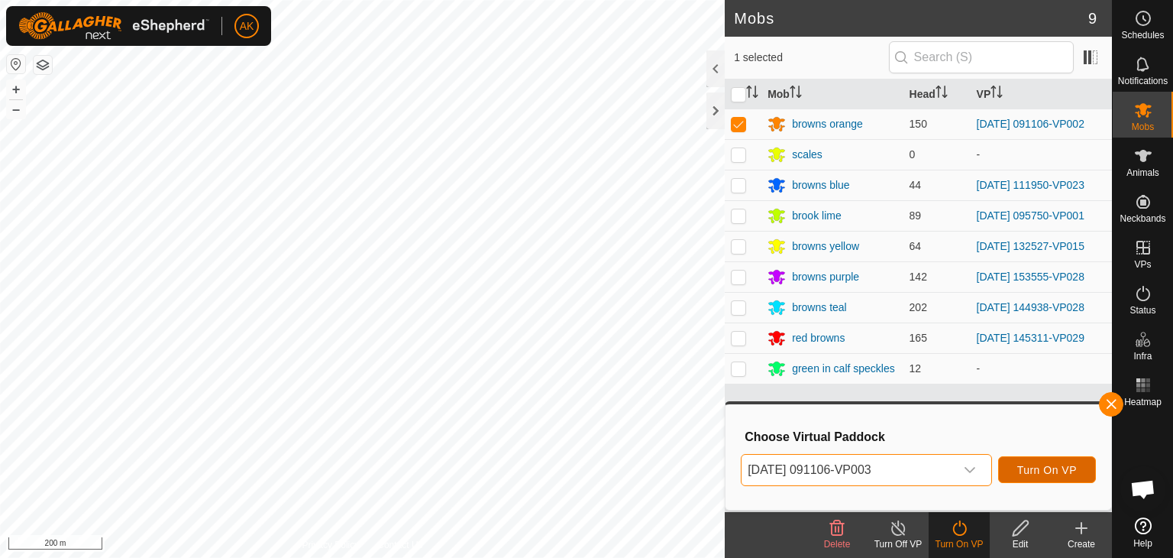
click at [1033, 471] on span "Turn On VP" at bounding box center [1047, 470] width 60 height 12
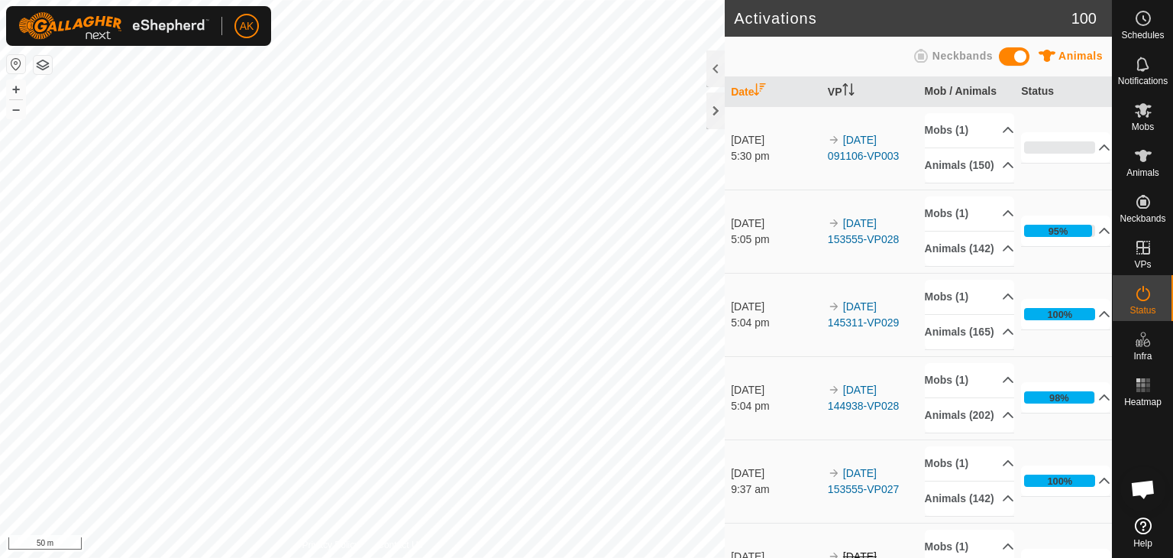
click at [508, 557] on html "AK Schedules Notifications Mobs Animals Neckbands VPs Status Infra Heatmap Help…" at bounding box center [586, 279] width 1173 height 558
click at [445, 557] on html "AK Schedules Notifications Mobs Animals Neckbands VPs Status Infra Heatmap Help…" at bounding box center [586, 279] width 1173 height 558
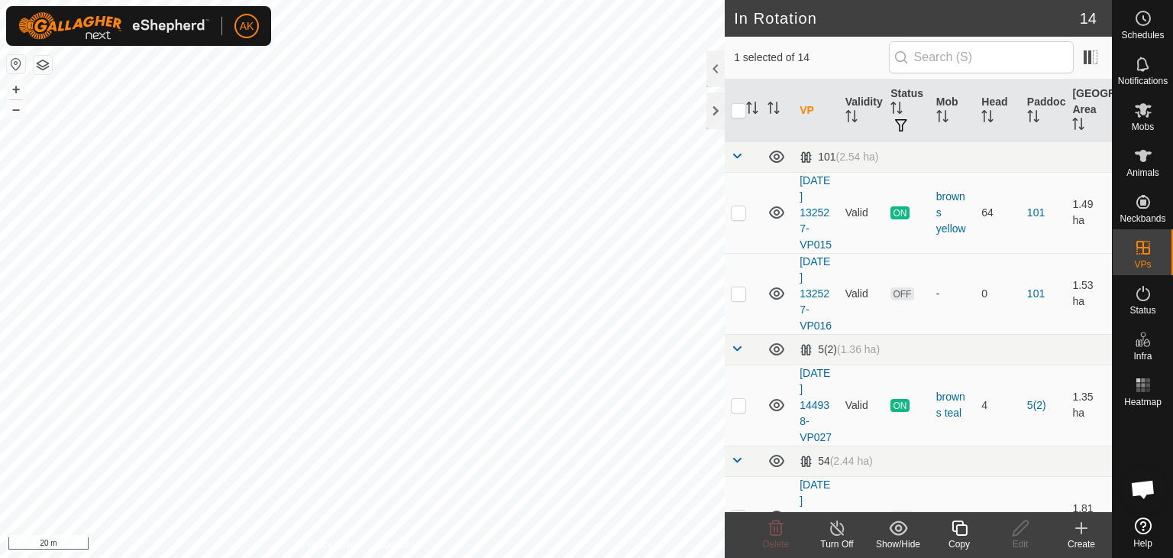
checkbox input "true"
checkbox input "false"
checkbox input "true"
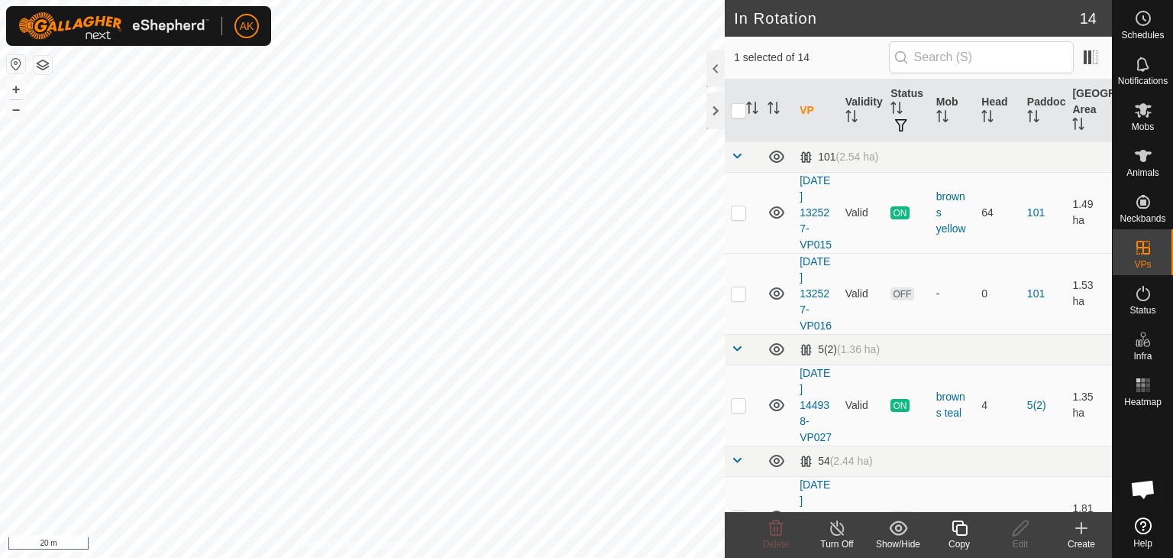
checkbox input "false"
checkbox input "true"
checkbox input "false"
click at [774, 535] on icon at bounding box center [776, 528] width 18 height 18
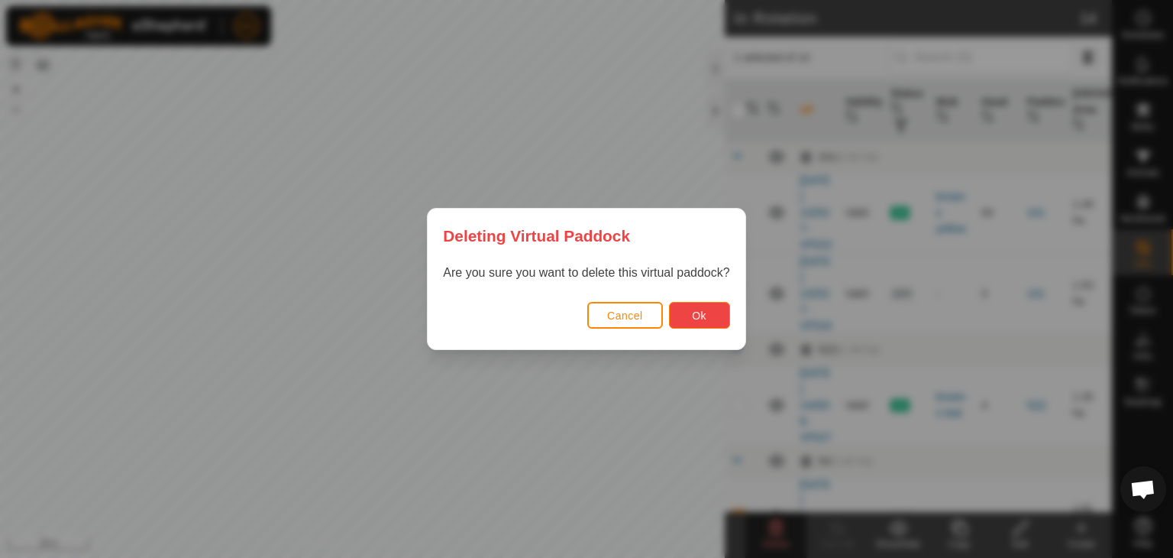
click at [703, 309] on span "Ok" at bounding box center [699, 315] width 15 height 12
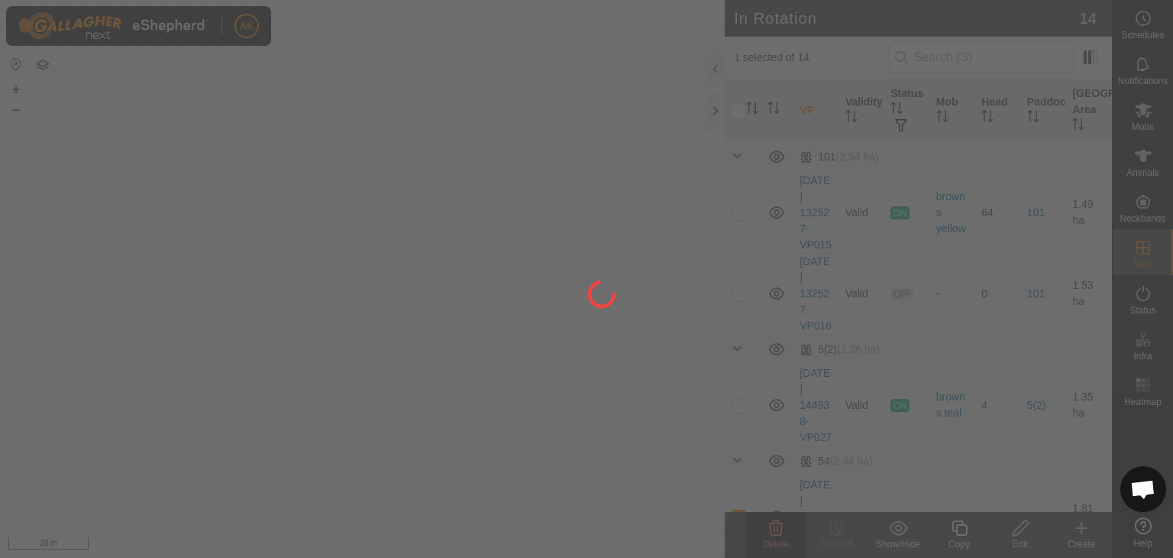
checkbox input "false"
